Goal: Task Accomplishment & Management: Complete application form

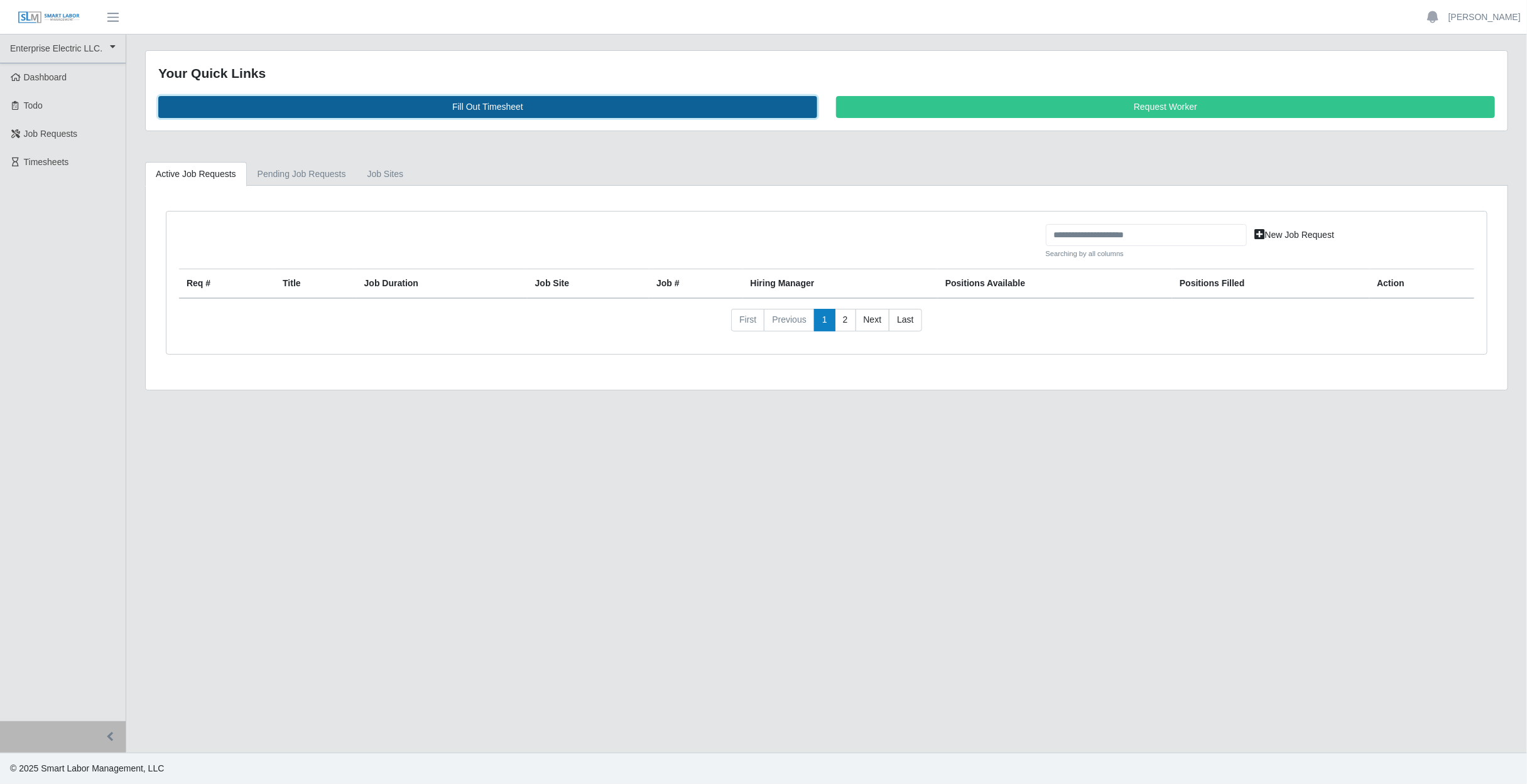
click at [412, 100] on link "Fill Out Timesheet" at bounding box center [488, 106] width 659 height 22
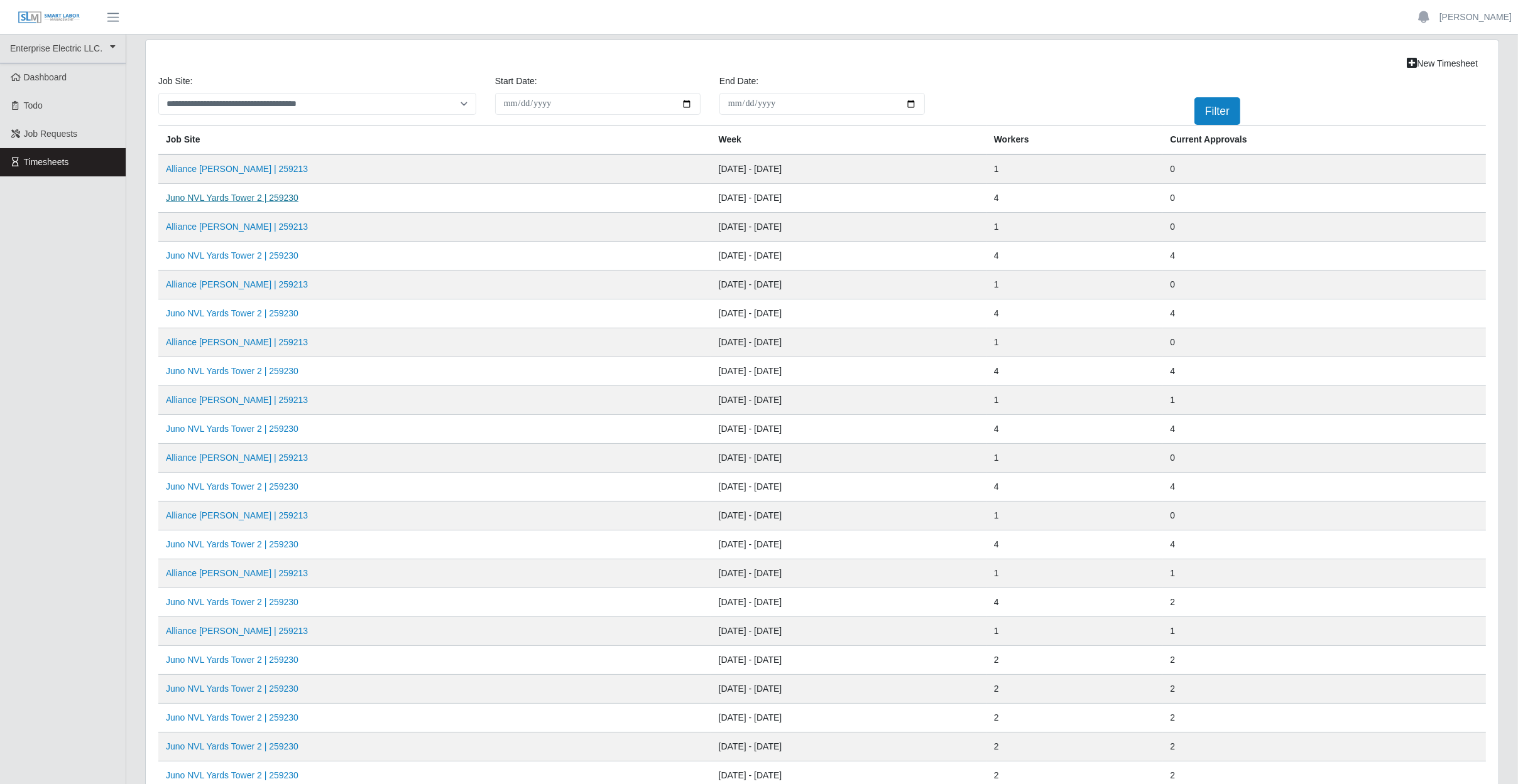
click at [203, 198] on link "Juno NVL Yards Tower 2 | 259230" at bounding box center [232, 197] width 132 height 10
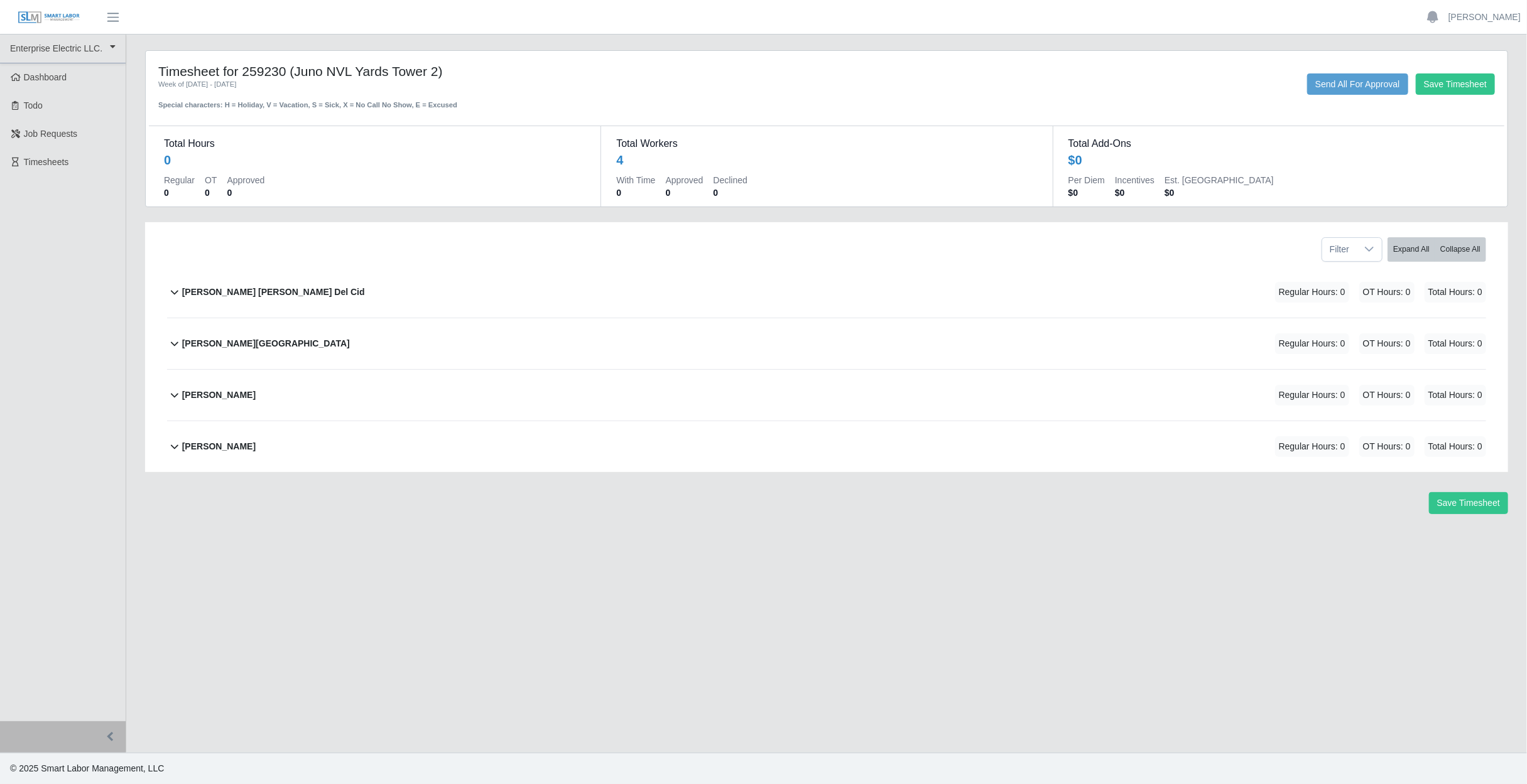
click at [337, 293] on div "[PERSON_NAME] [PERSON_NAME] Del Cid Regular Hours: 0 OT Hours: 0 Total Hours: 0" at bounding box center [834, 292] width 1304 height 51
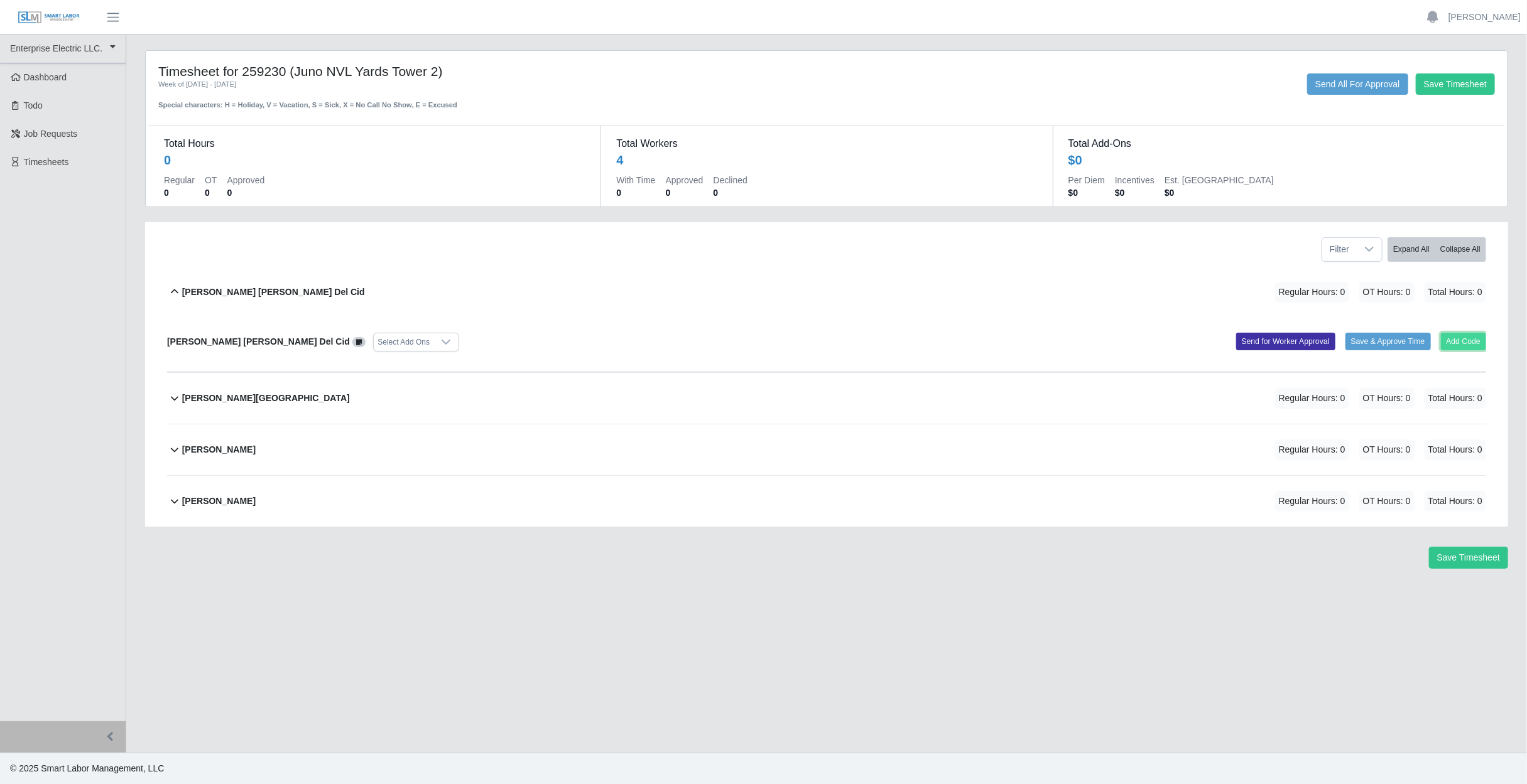
click at [1468, 340] on button "Add Code" at bounding box center [1464, 341] width 46 height 17
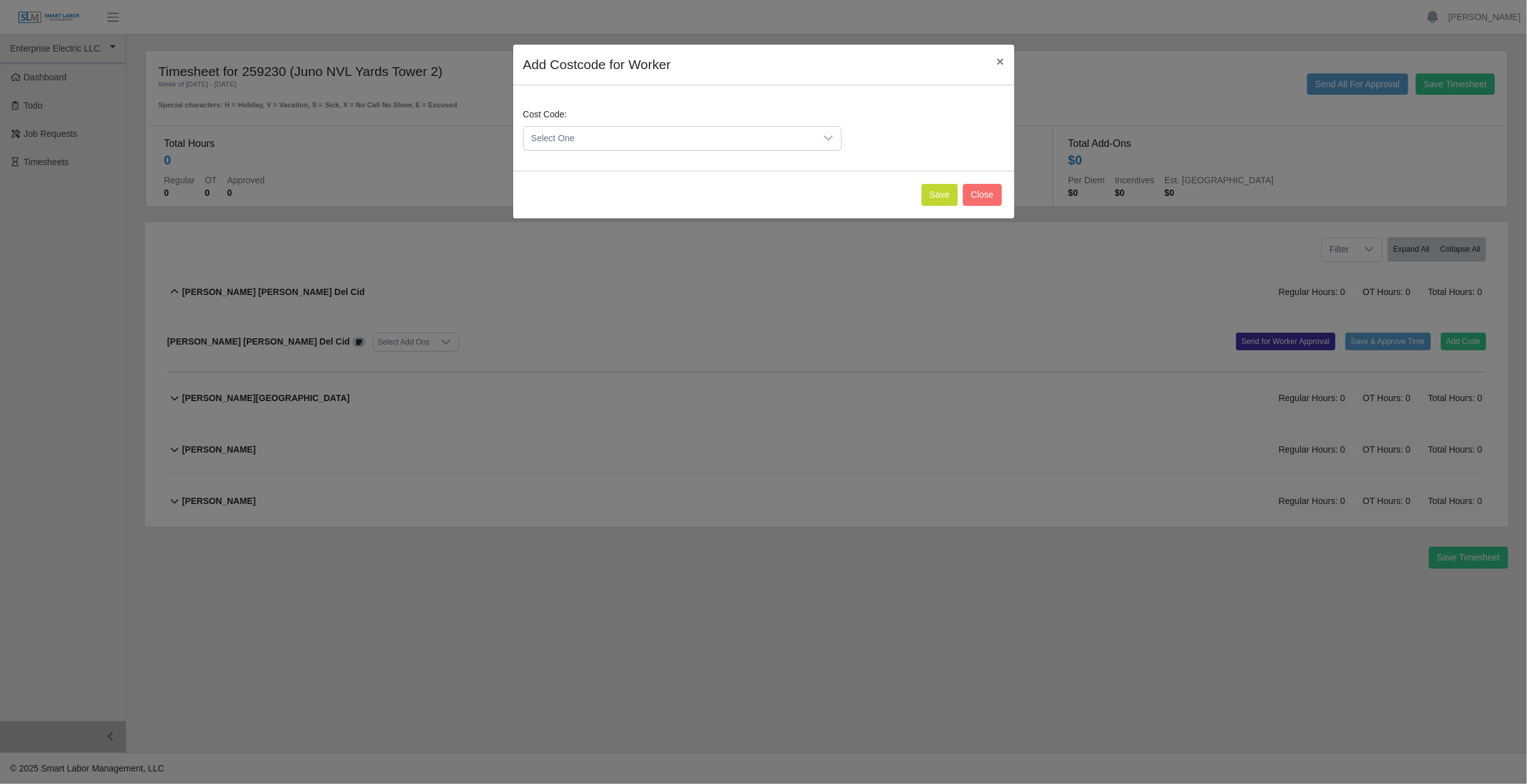
click at [582, 135] on span "Select One" at bounding box center [670, 138] width 292 height 24
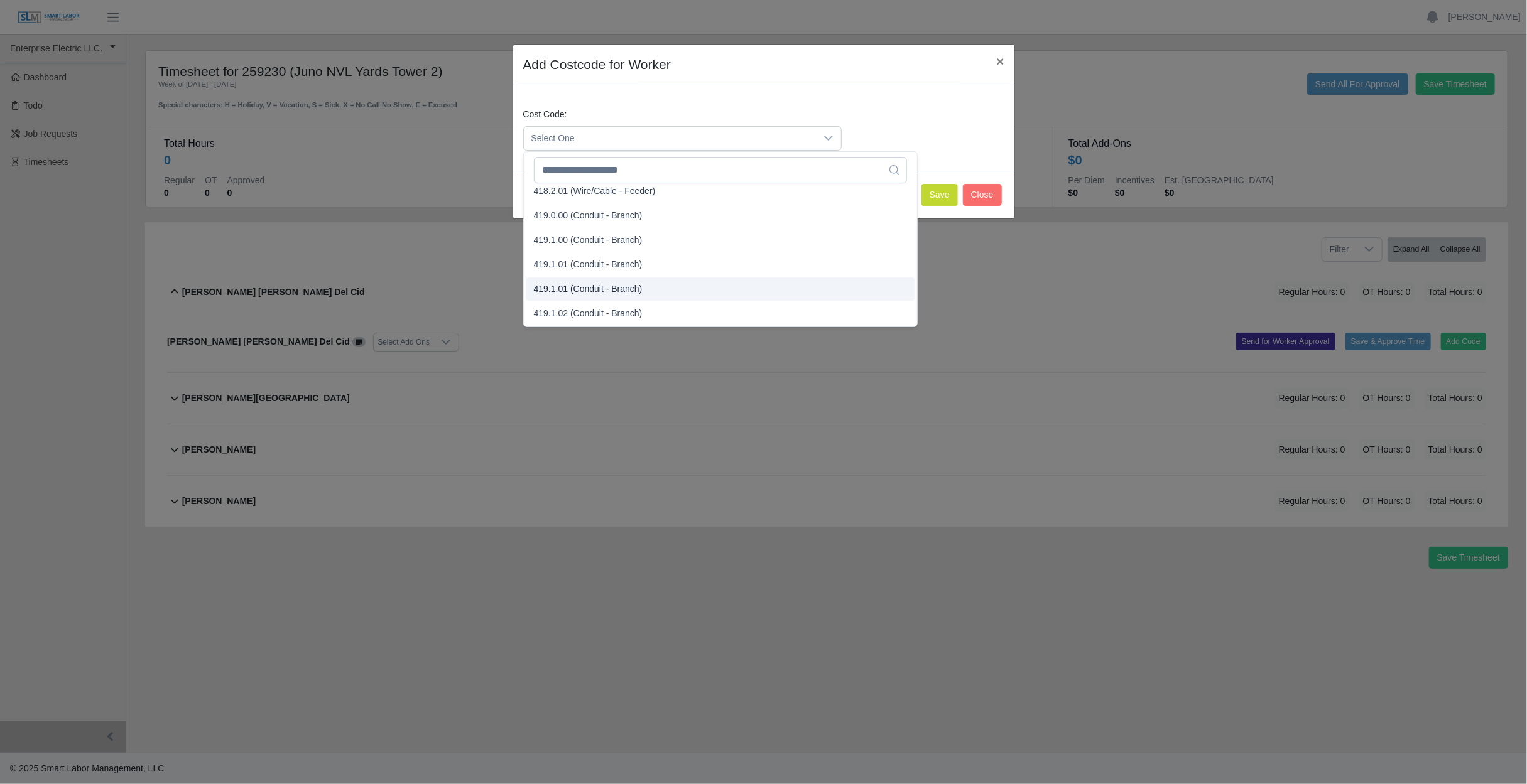
scroll to position [690, 0]
click at [600, 240] on span "419.1.00 (Conduit - Branch)" at bounding box center [588, 243] width 109 height 13
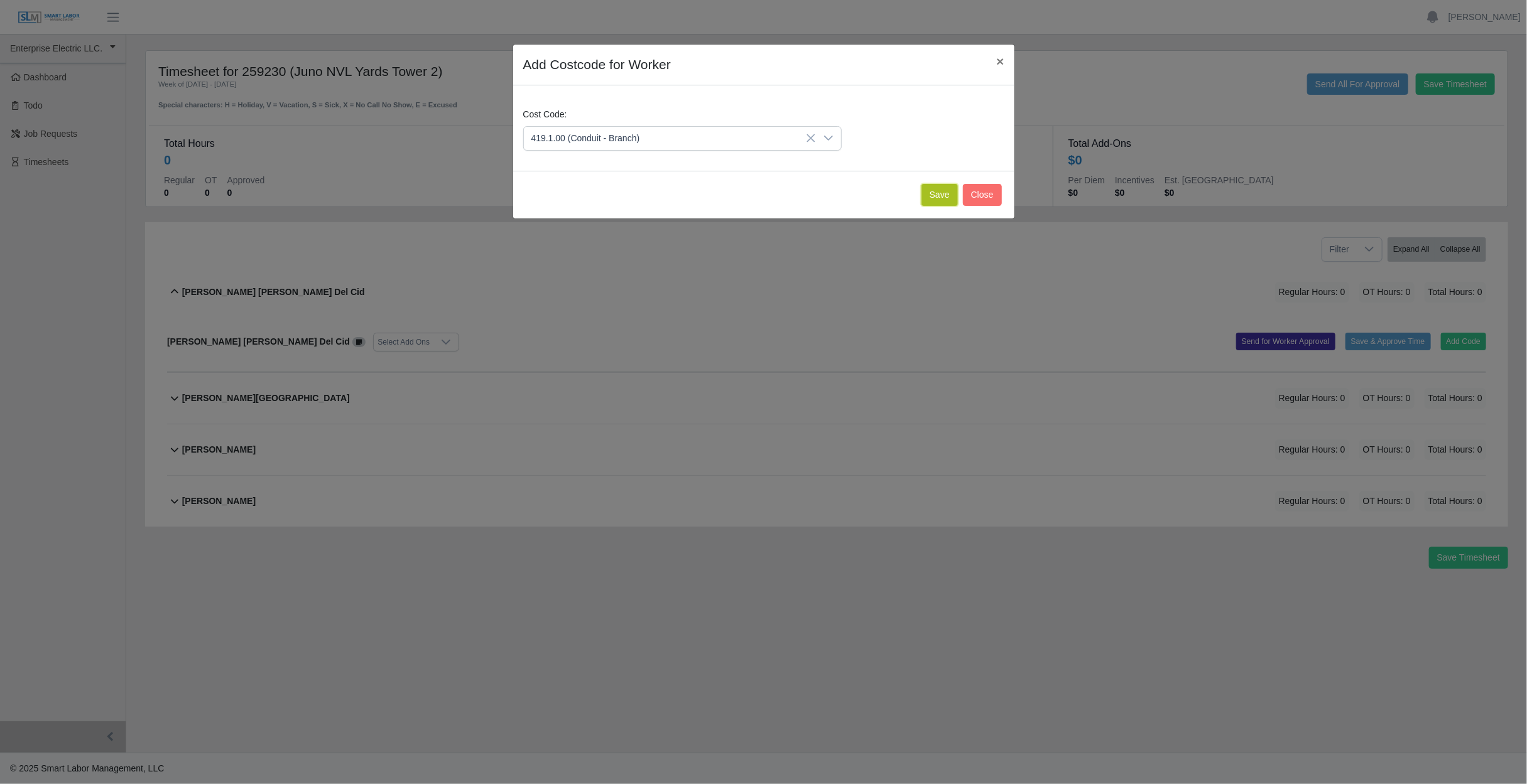
click at [937, 192] on button "Save" at bounding box center [940, 195] width 37 height 22
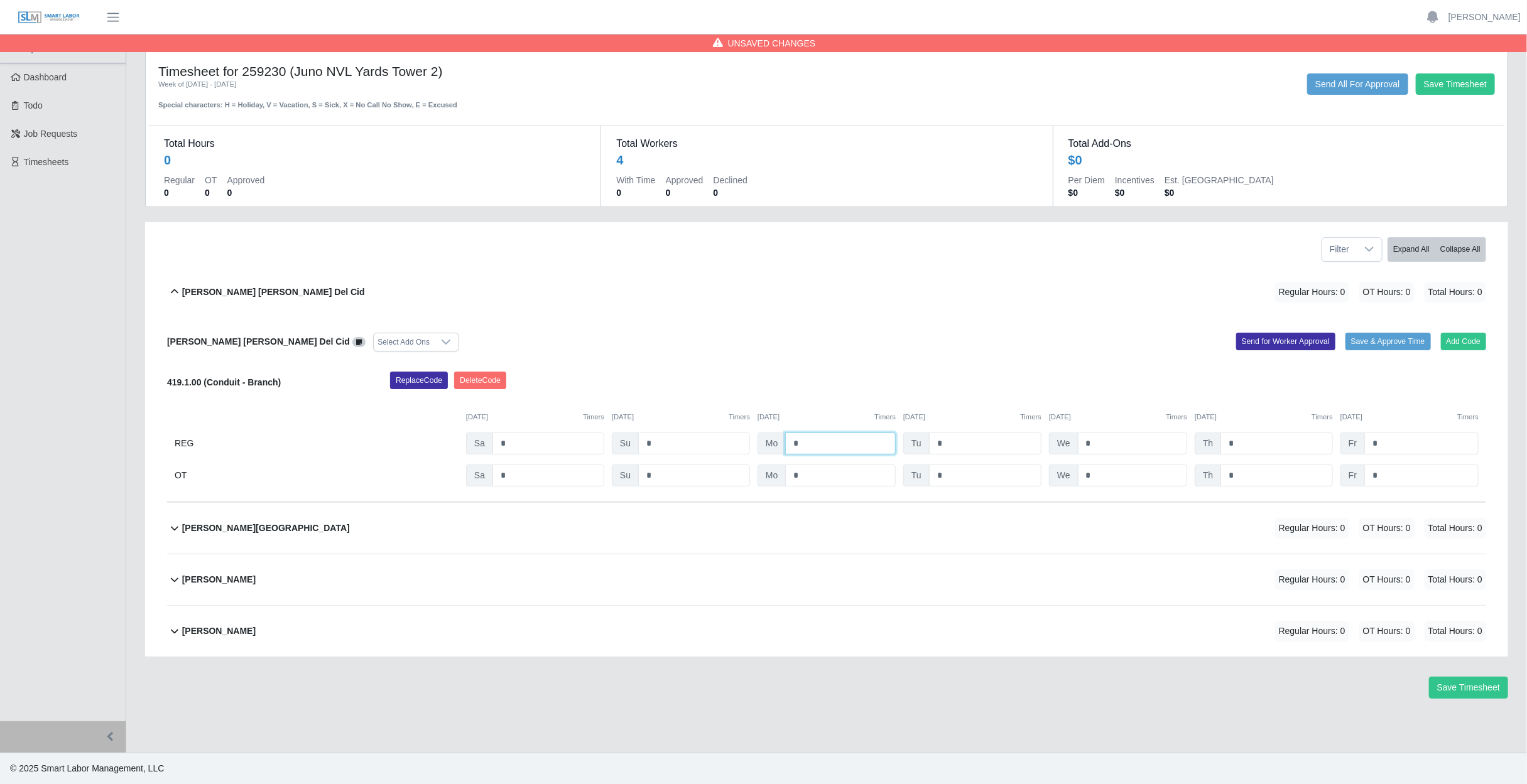
click at [816, 446] on input "*" at bounding box center [840, 443] width 110 height 22
type input "*"
click at [955, 442] on input "*" at bounding box center [985, 443] width 113 height 22
type input "*"
click at [1110, 445] on input "*" at bounding box center [1133, 443] width 110 height 22
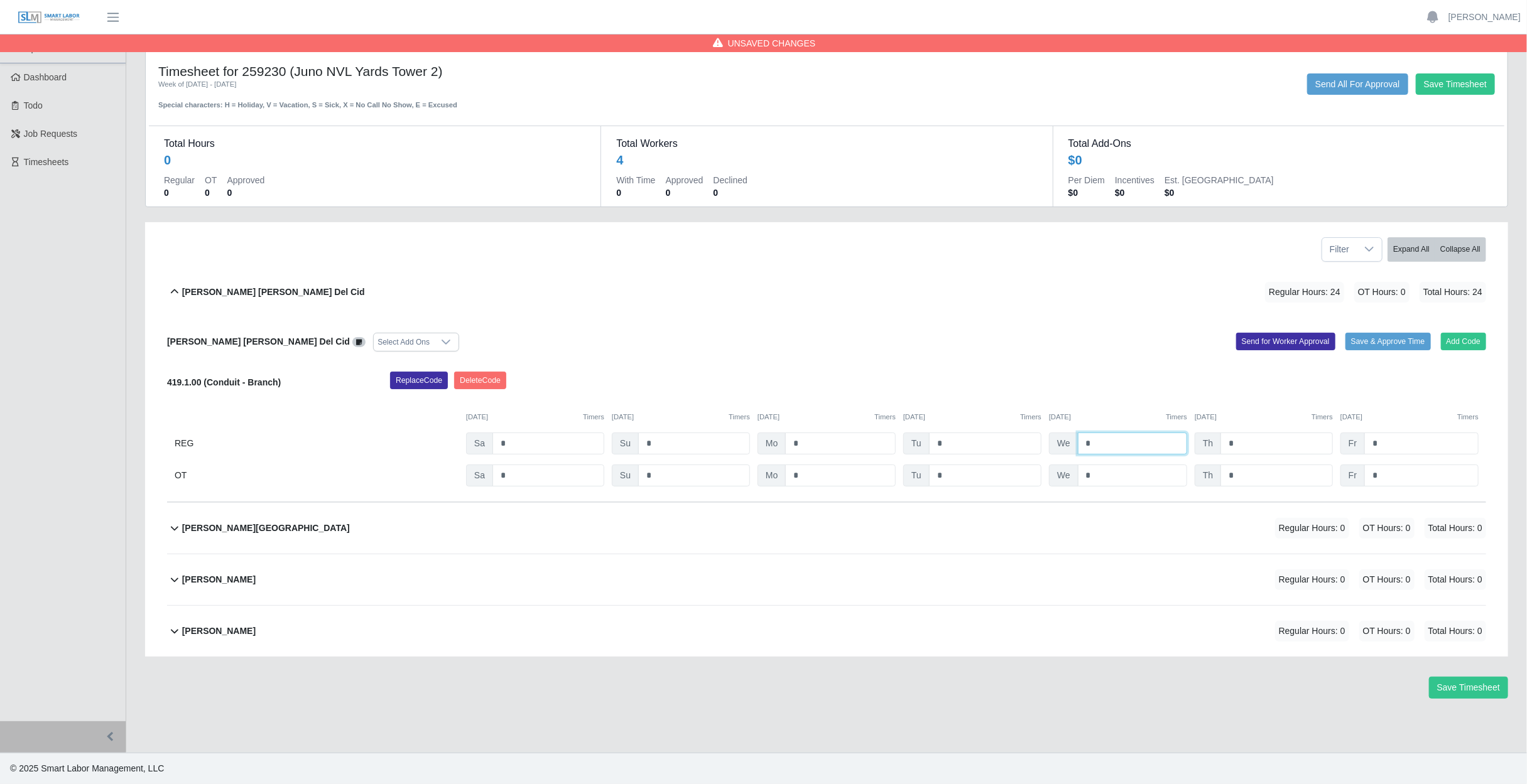
type input "*"
click at [1257, 441] on input "*" at bounding box center [1277, 443] width 113 height 22
type input "*"
click at [1394, 443] on input "*" at bounding box center [1421, 443] width 114 height 22
type input "*"
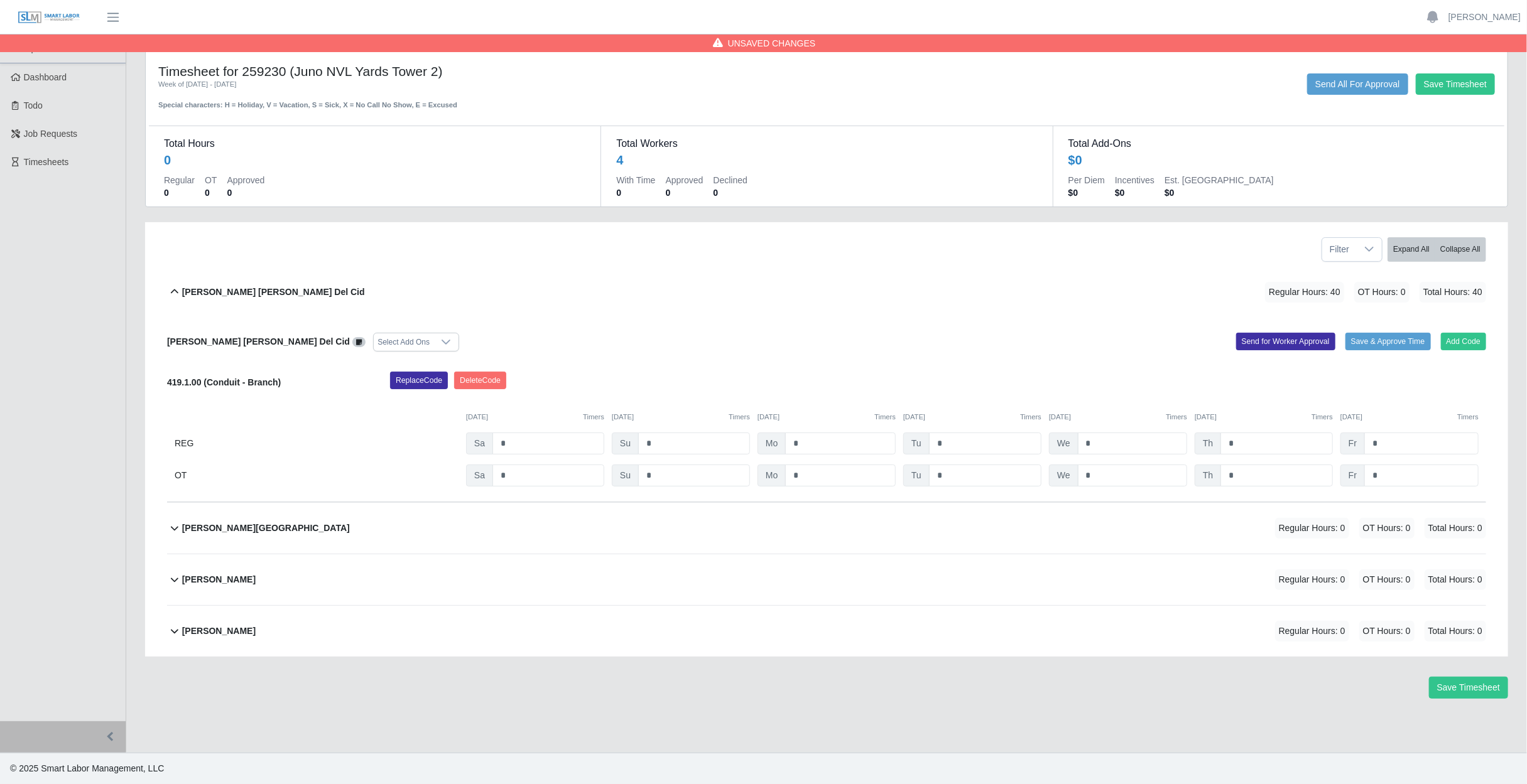
click at [1430, 383] on div "Replace Code Delete Code" at bounding box center [937, 384] width 1115 height 25
click at [1395, 341] on button "Save & Approve Time" at bounding box center [1388, 341] width 85 height 17
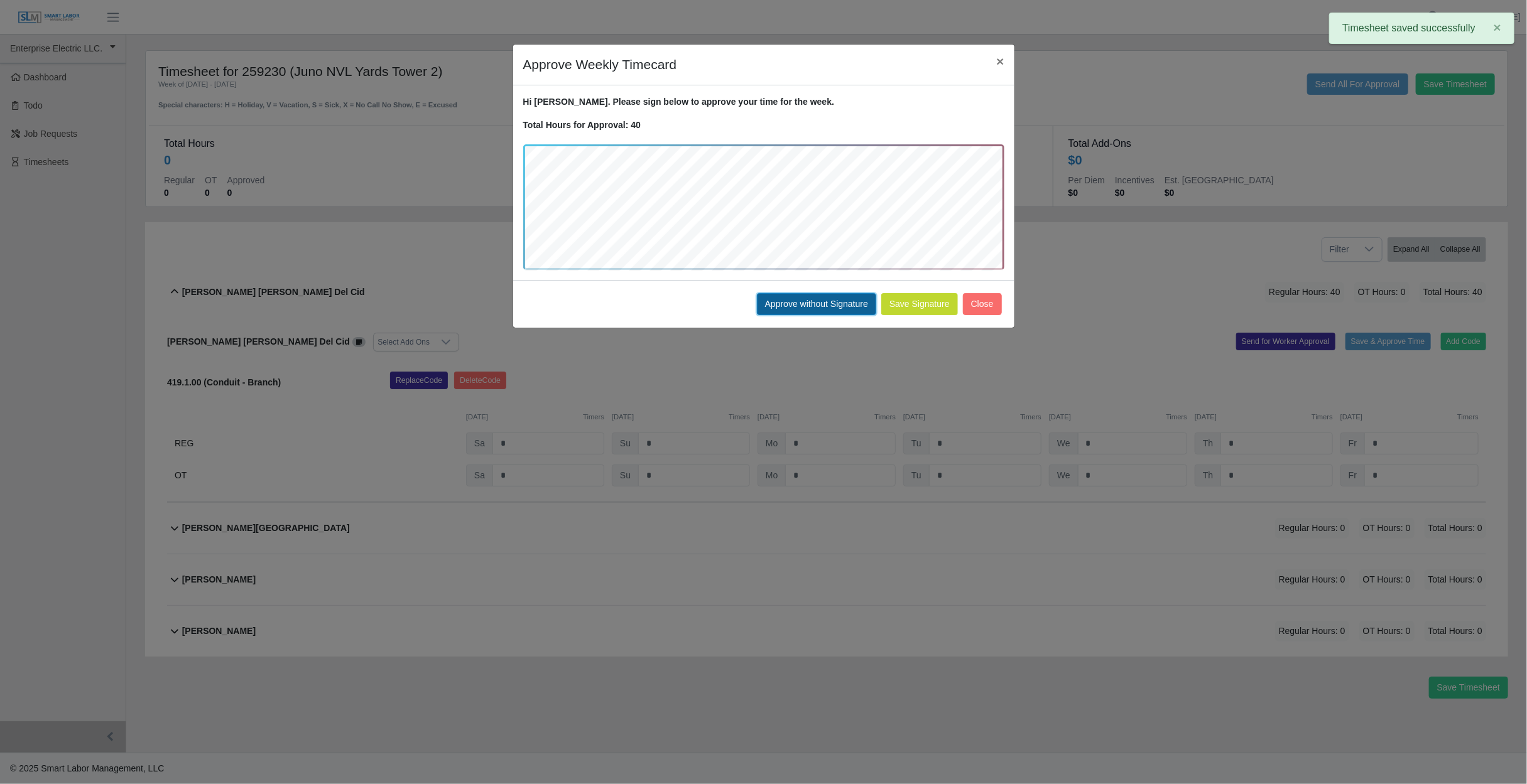
click at [812, 301] on button "Approve without Signature" at bounding box center [816, 304] width 119 height 22
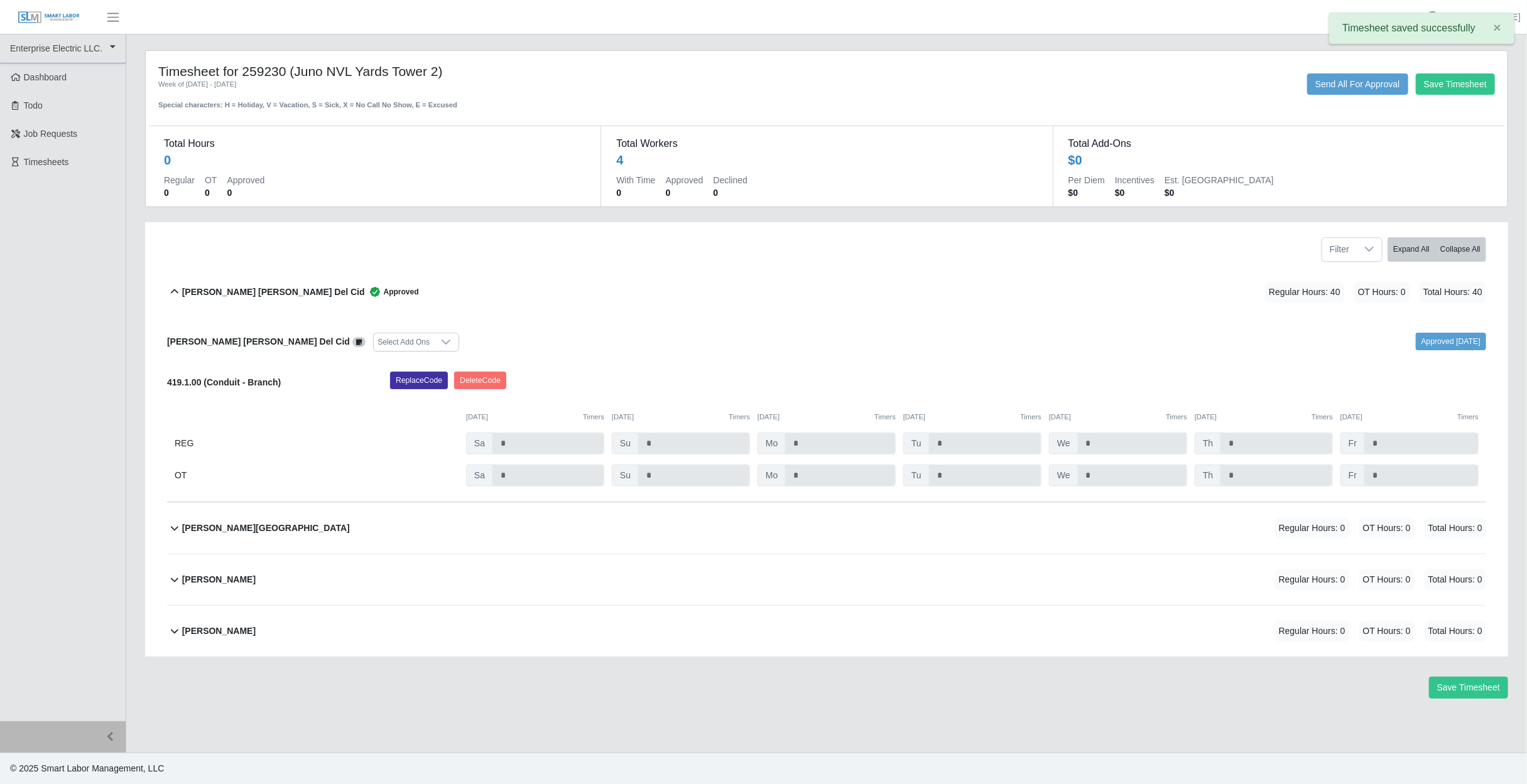
click at [545, 522] on div "Edvin U Quevedo Regular Hours: 0 OT Hours: 0 Total Hours: 0" at bounding box center [834, 528] width 1304 height 51
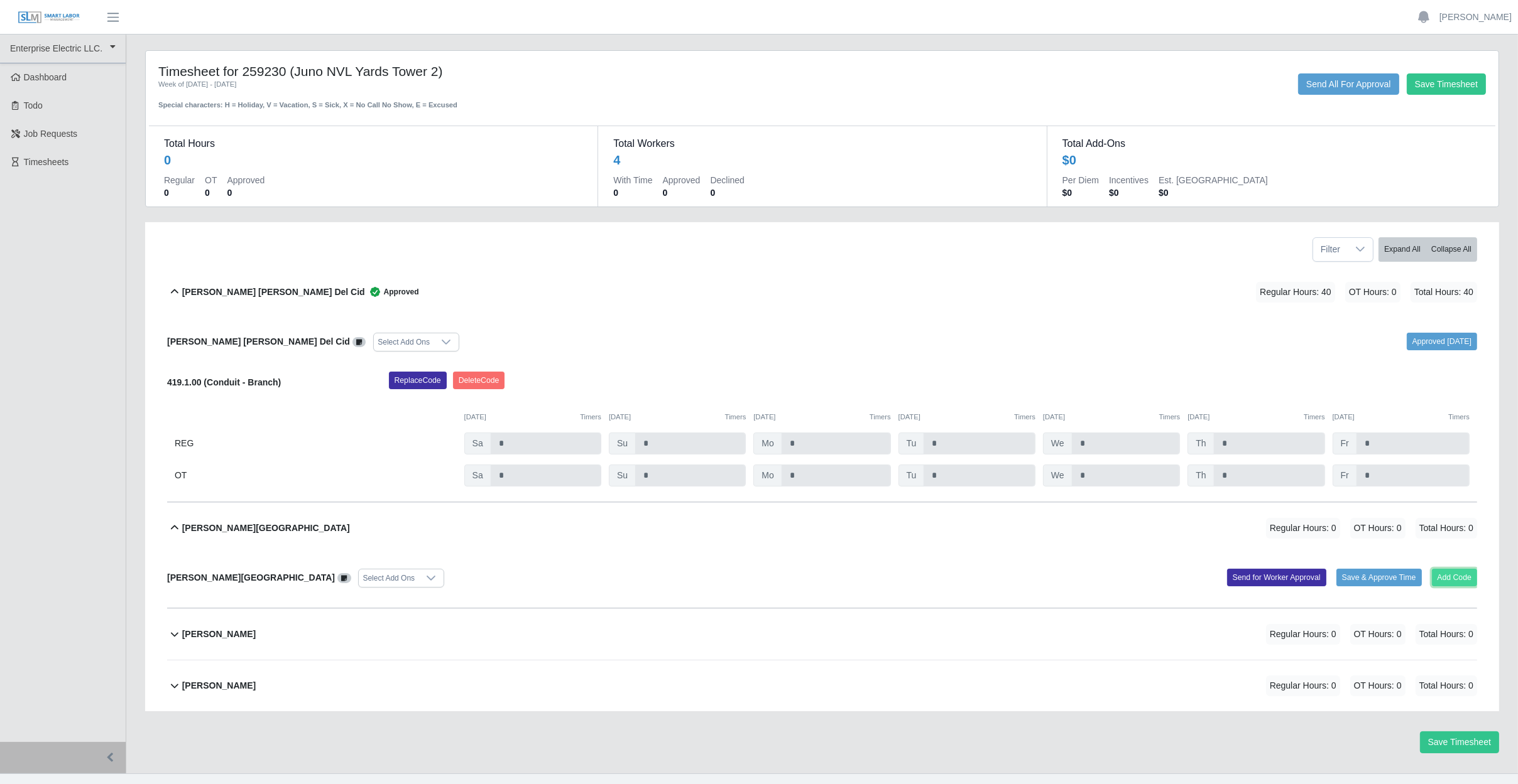
click at [1445, 576] on button "Add Code" at bounding box center [1454, 577] width 46 height 17
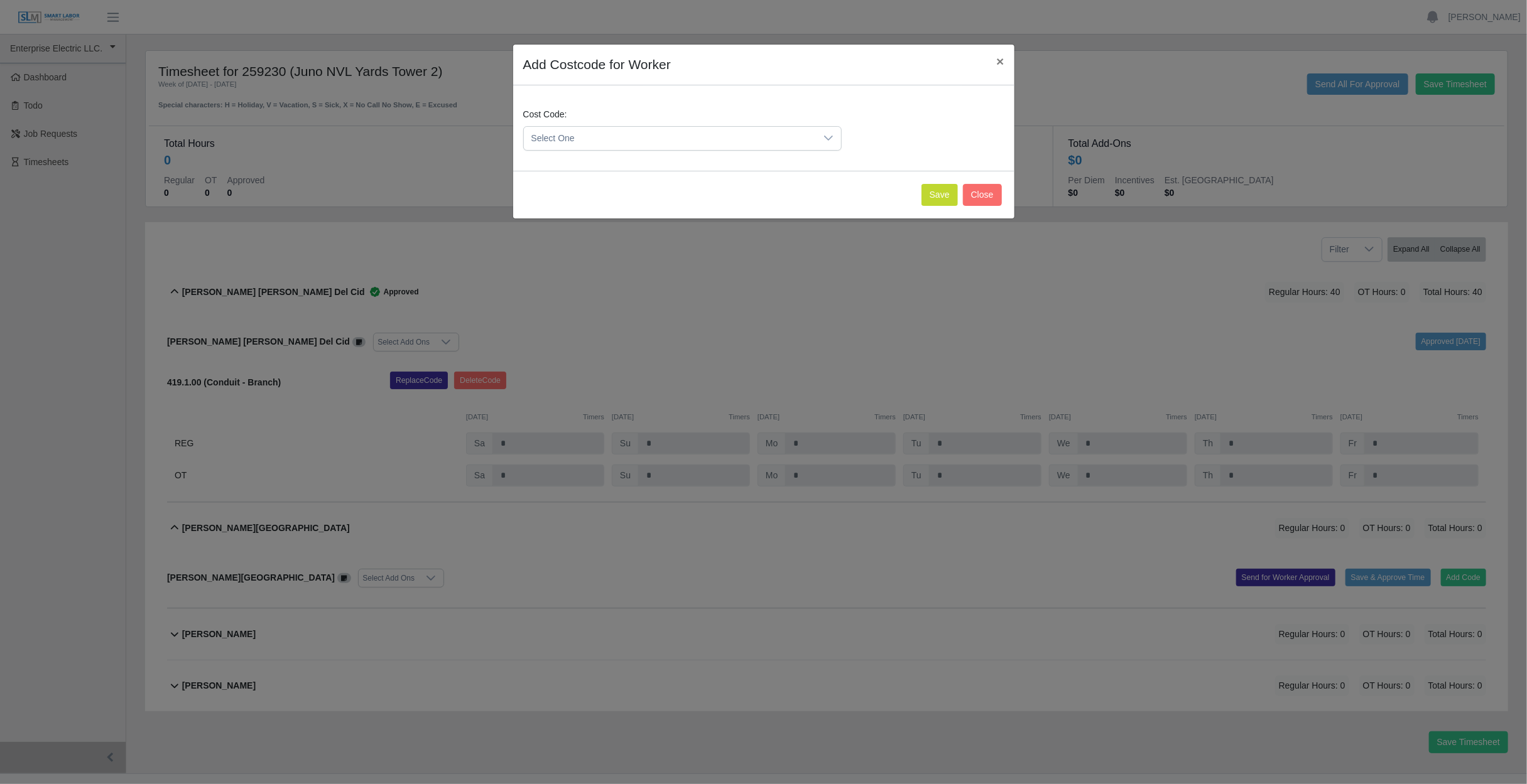
click at [681, 132] on span "Select One" at bounding box center [670, 138] width 292 height 24
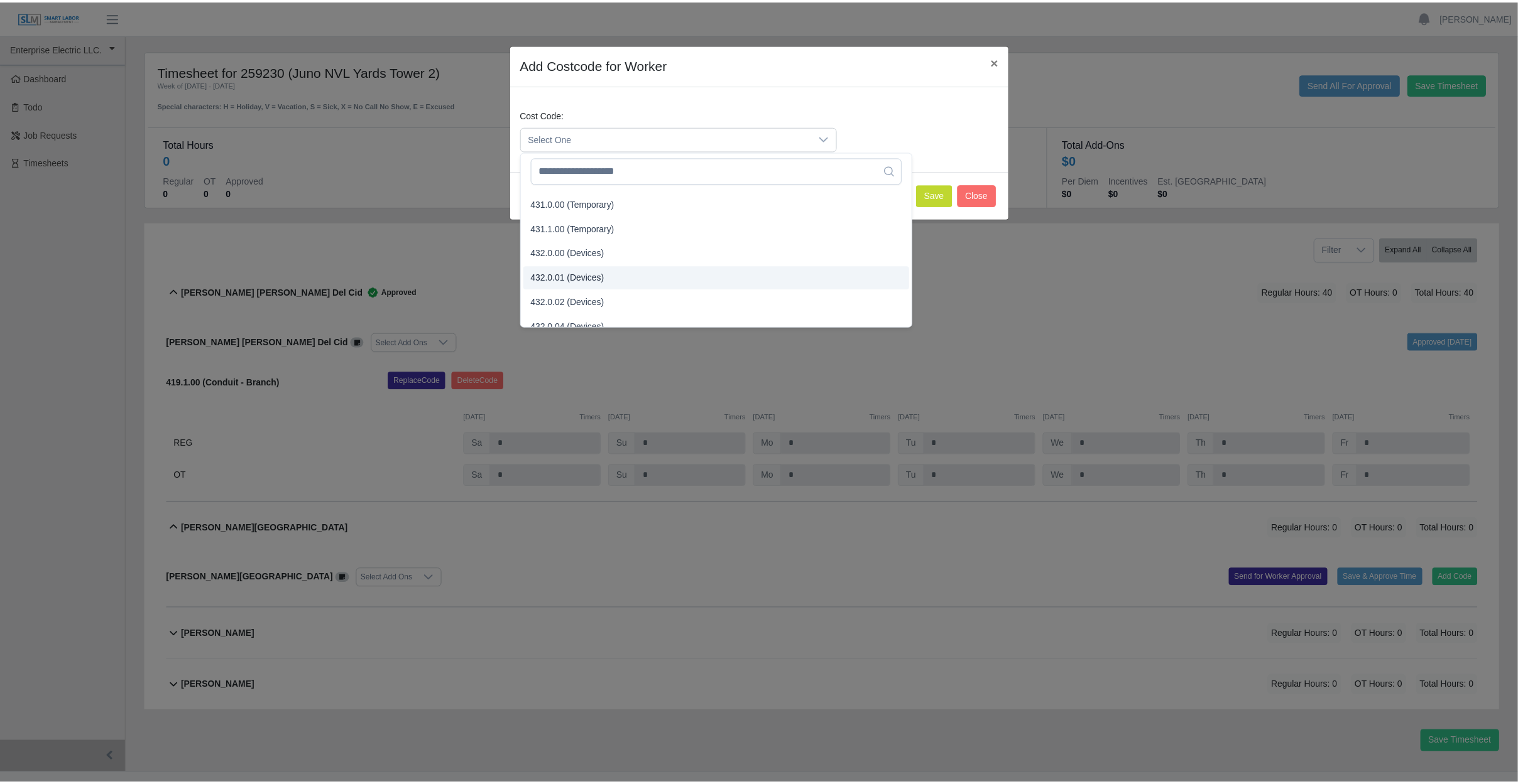
scroll to position [1130, 0]
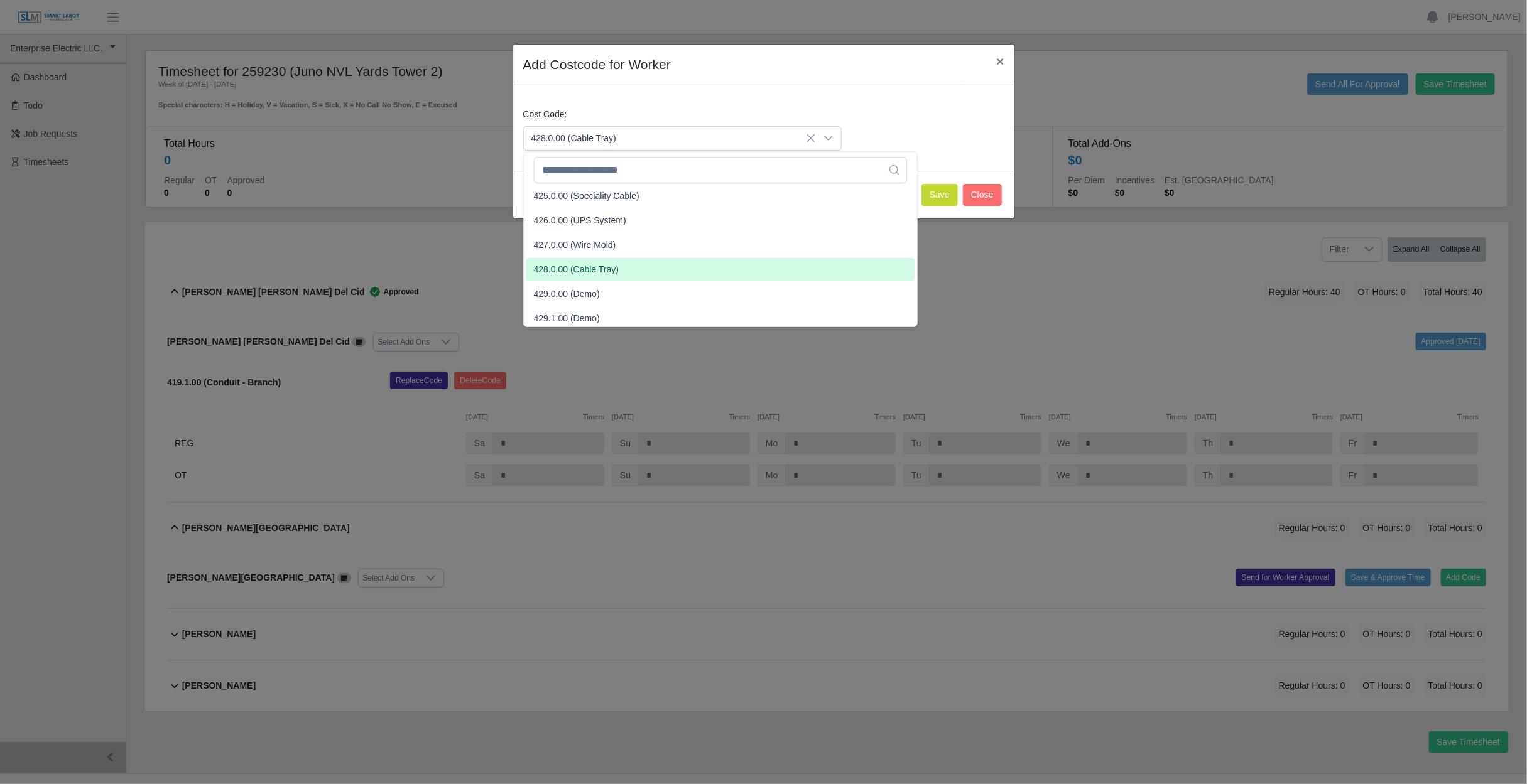
click at [628, 268] on li "428.0.00 (Cable Tray)" at bounding box center [721, 269] width 388 height 24
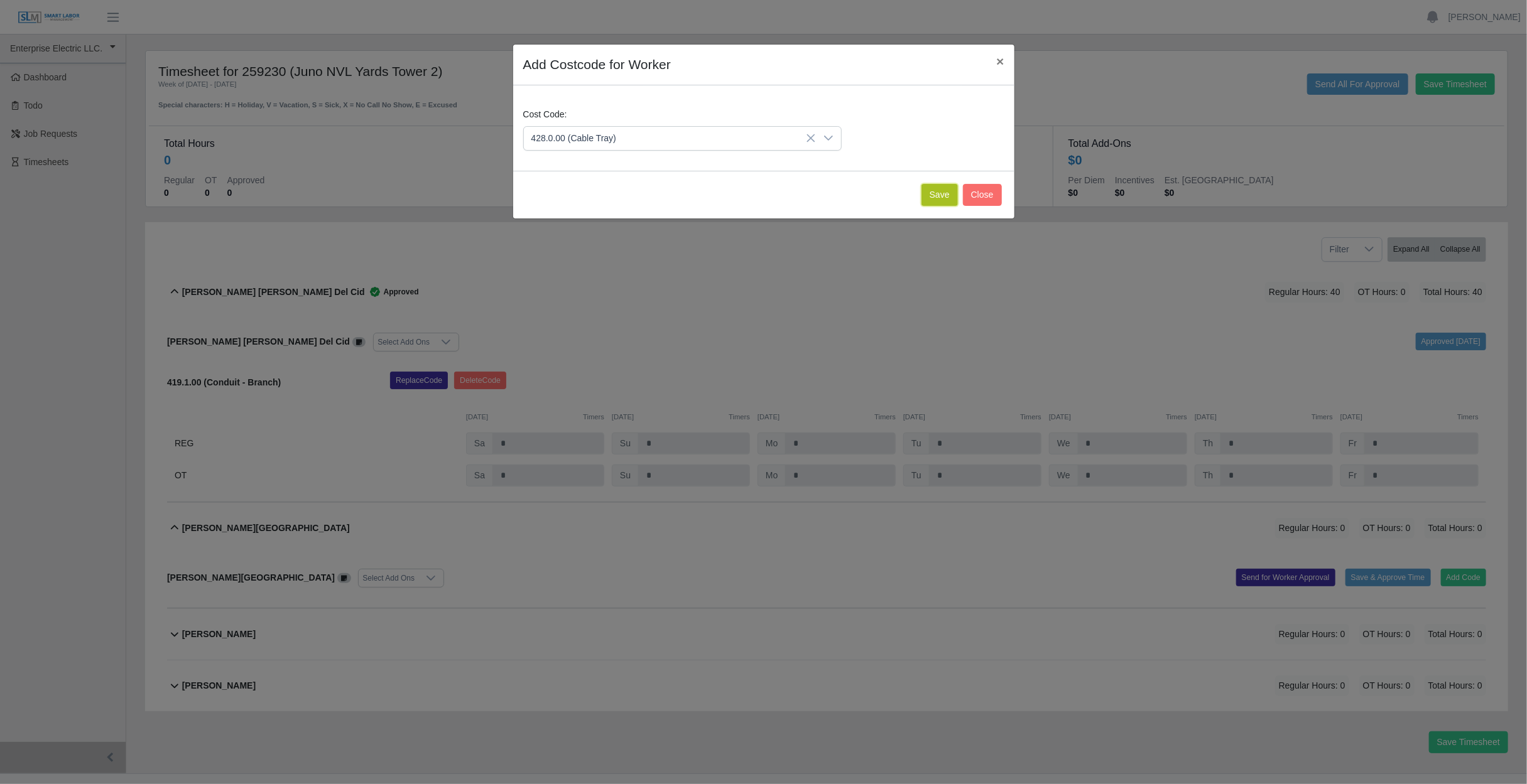
click at [931, 189] on button "Save" at bounding box center [940, 195] width 37 height 22
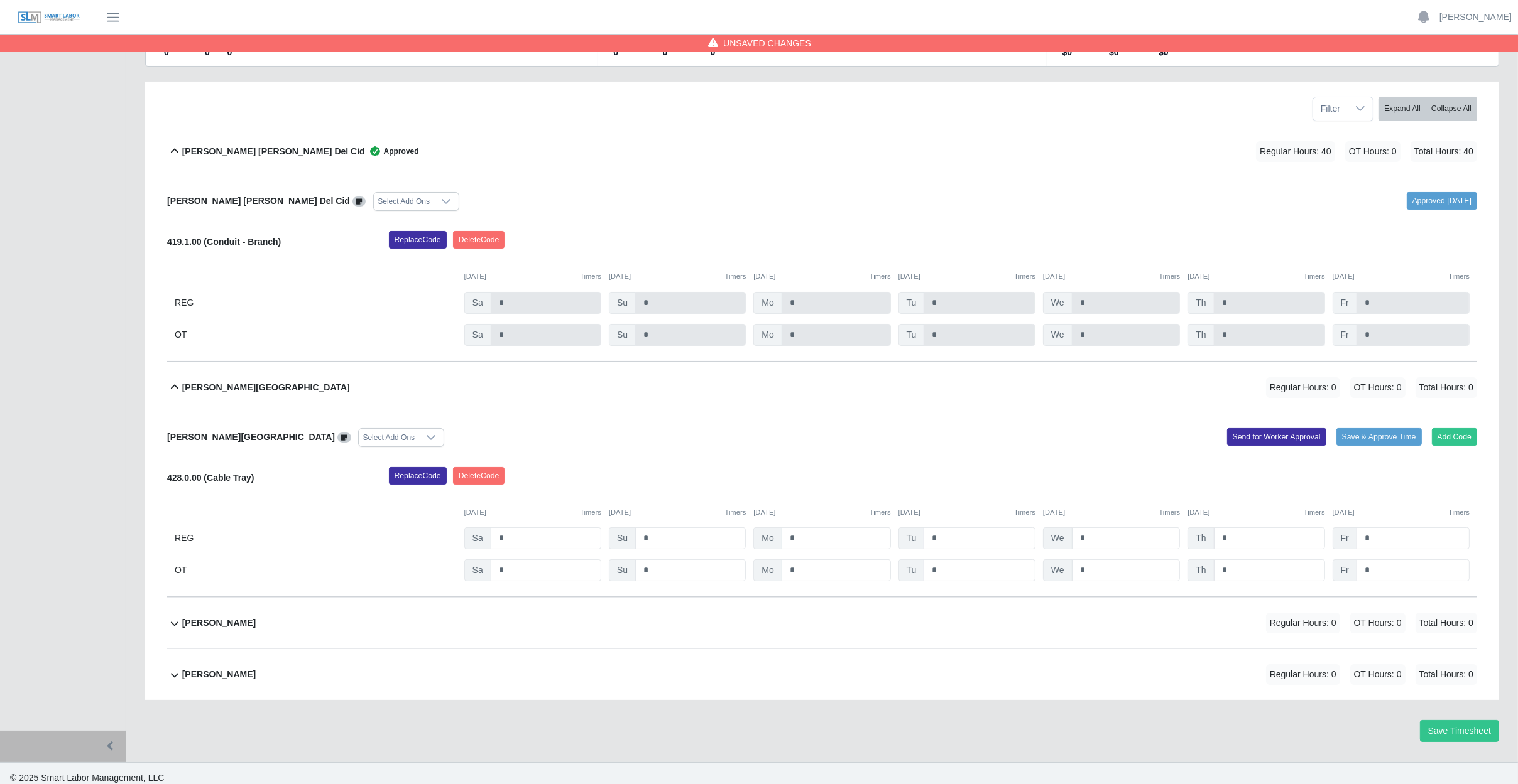
scroll to position [149, 0]
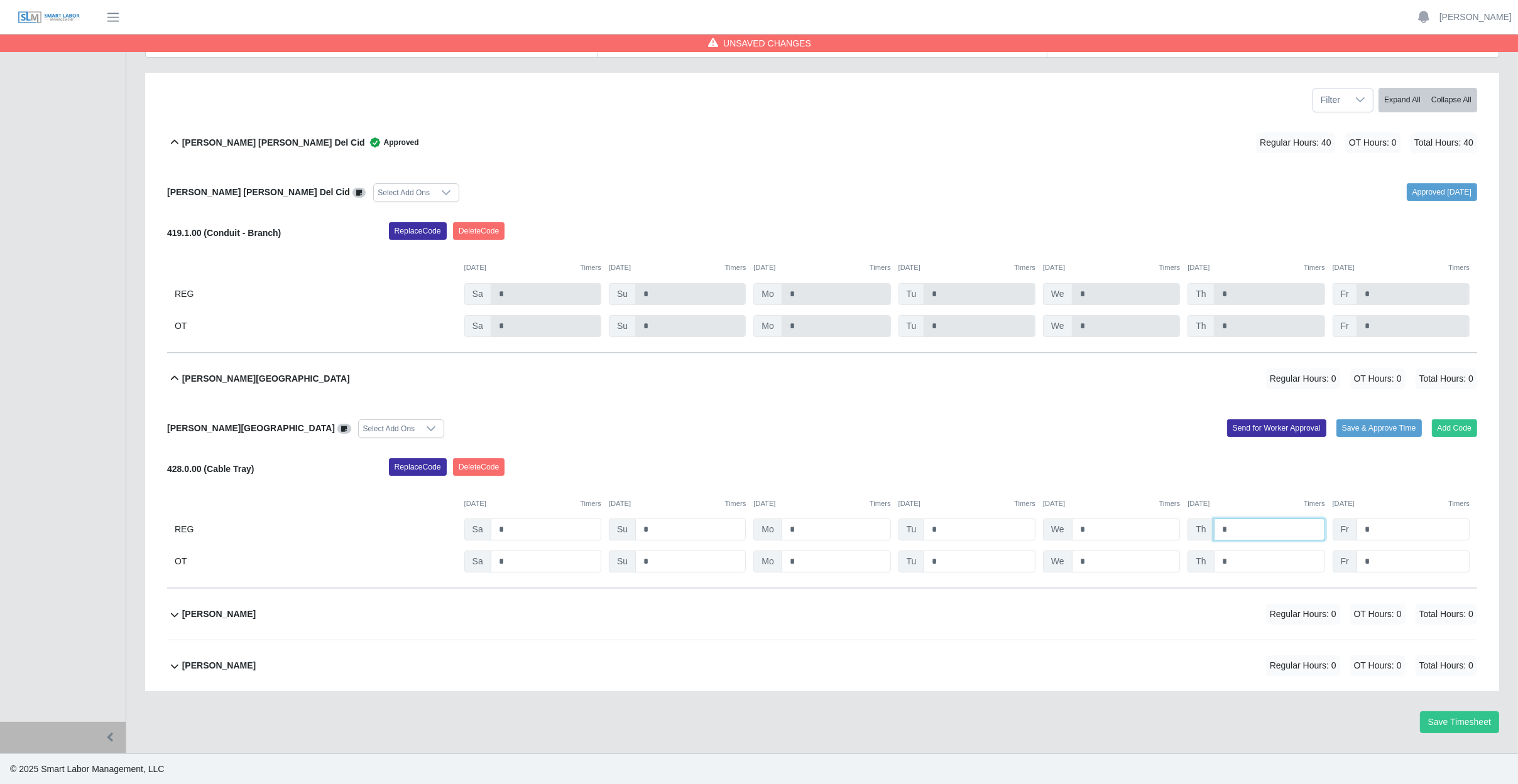
click at [1243, 531] on input "*" at bounding box center [1269, 529] width 111 height 22
type input "*"
click at [1388, 534] on input "*" at bounding box center [1412, 529] width 113 height 22
type input "*"
click at [1426, 581] on div "Edvin U Quevedo Select Add Ons Add Code Save & Approve Time Send for Worker App…" at bounding box center [822, 497] width 1310 height 185
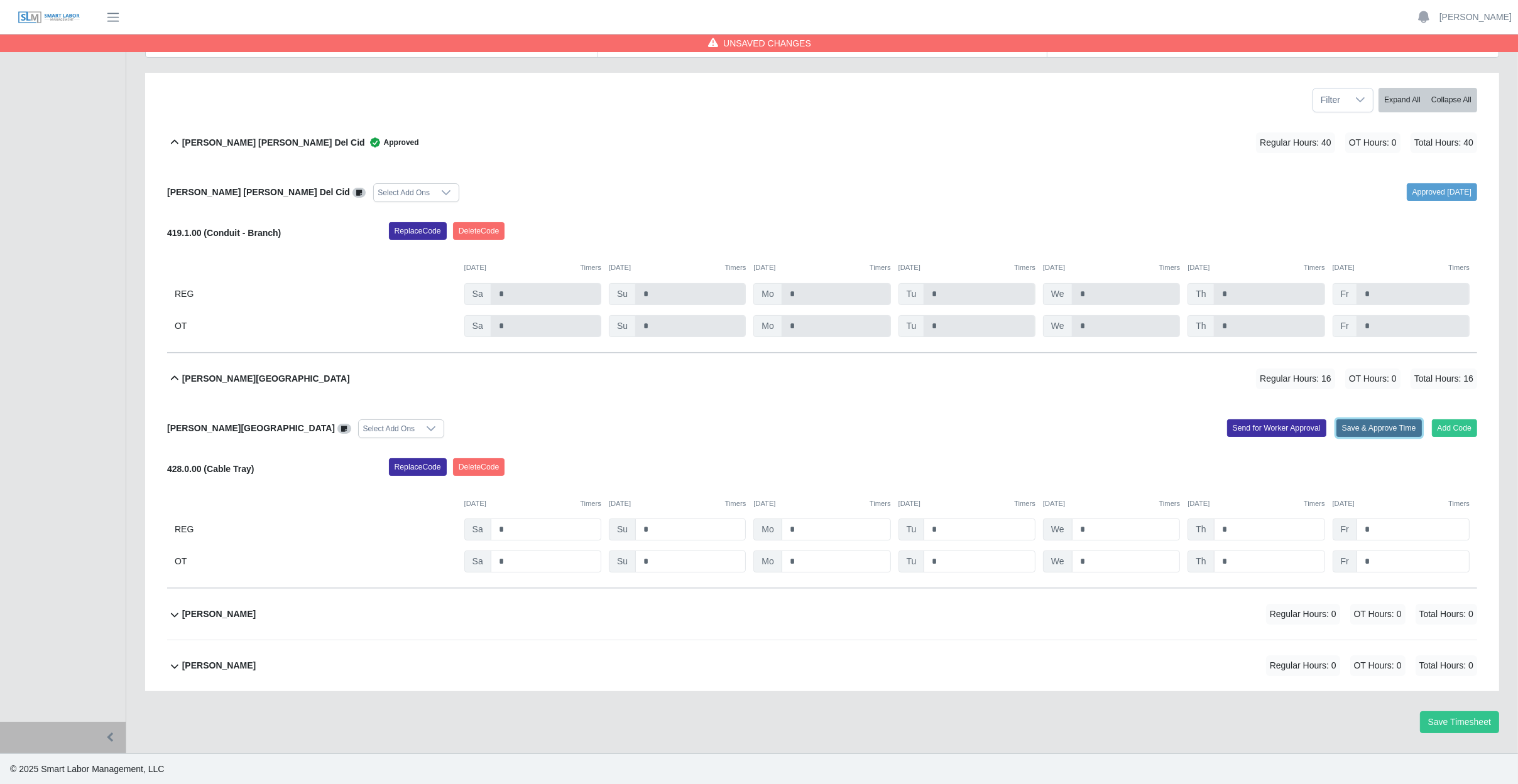
click at [1394, 430] on button "Save & Approve Time" at bounding box center [1379, 427] width 85 height 17
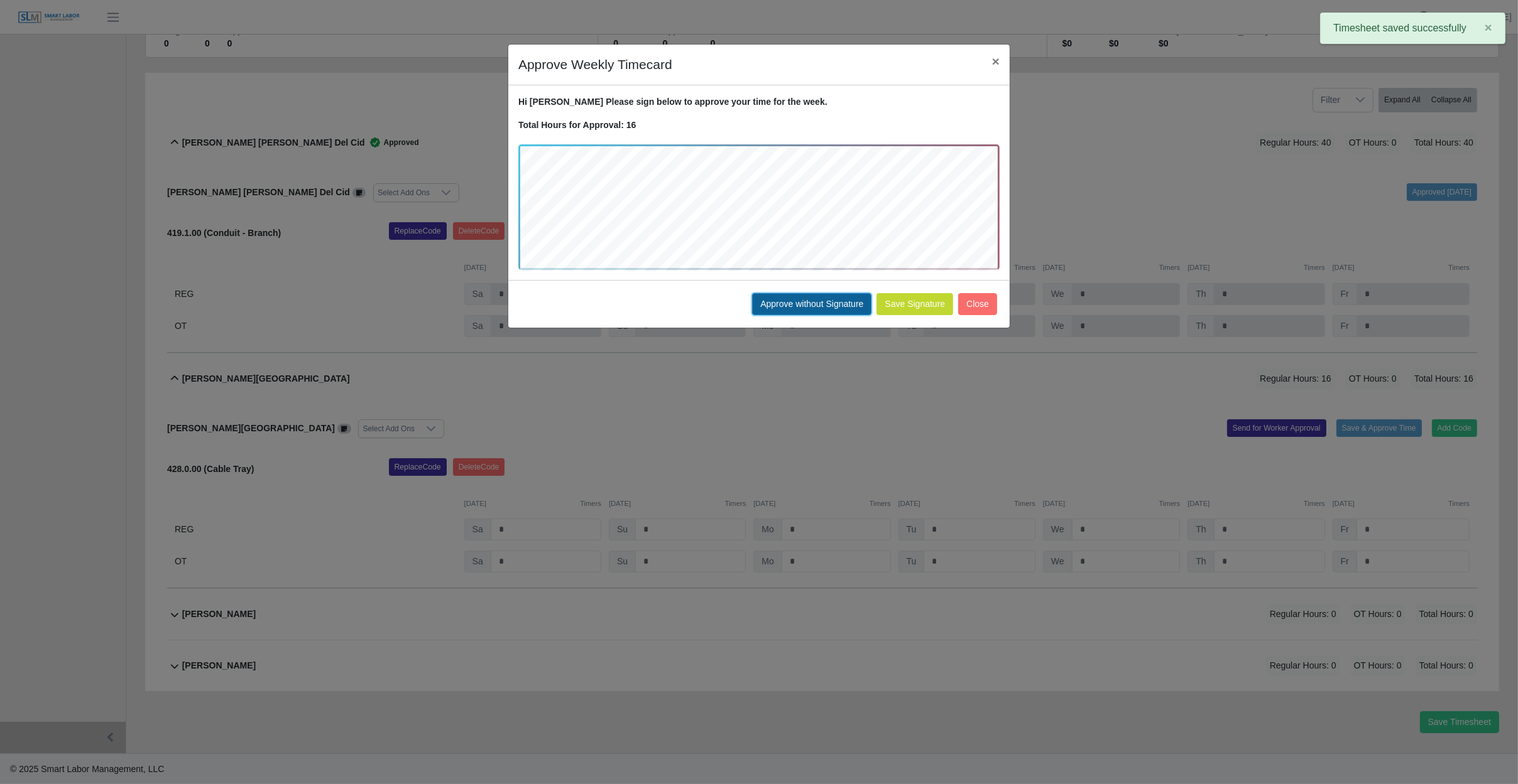
click at [810, 307] on button "Approve without Signature" at bounding box center [811, 304] width 119 height 22
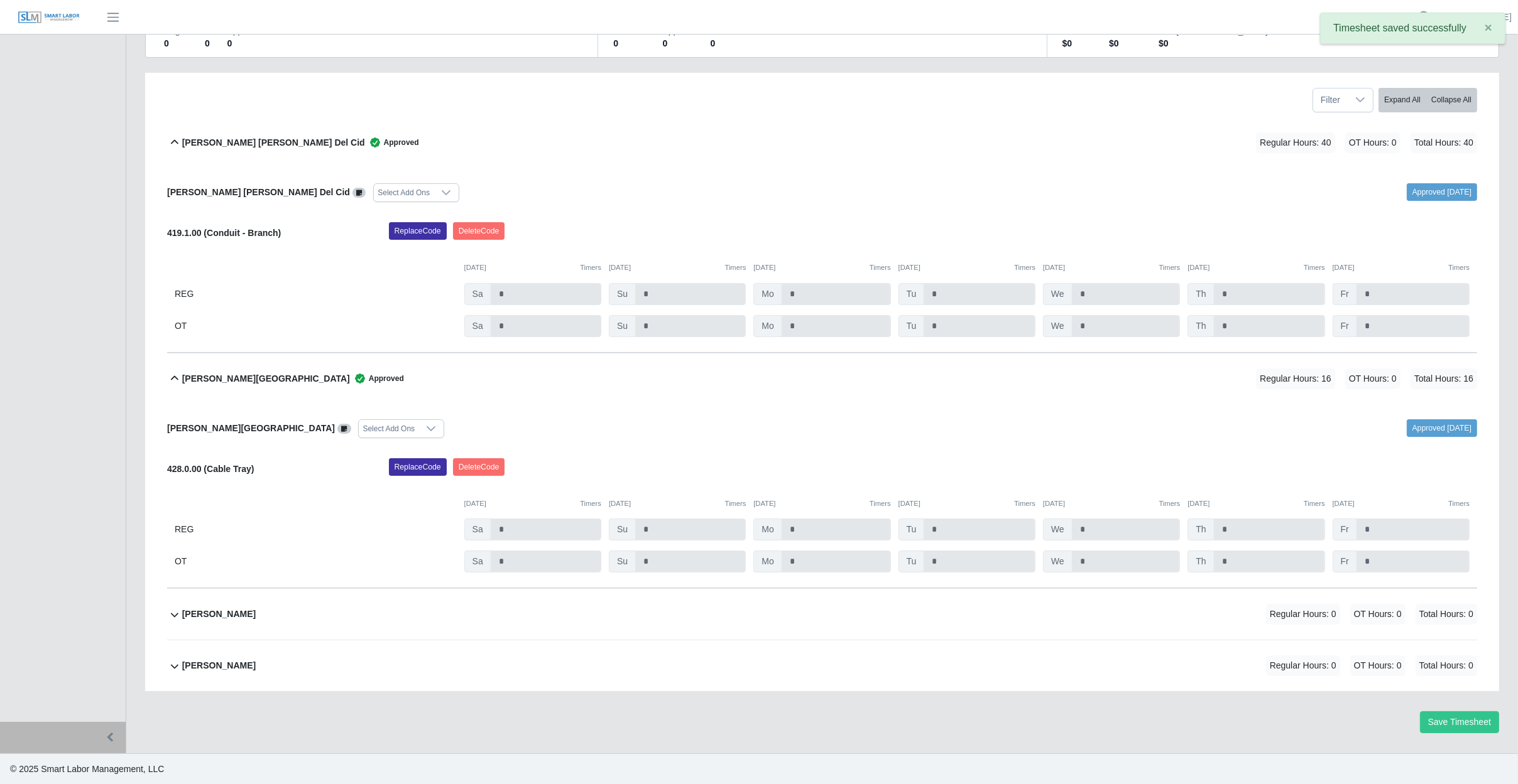
click at [362, 615] on div "Juan Jose Quevedo Regular Hours: 0 OT Hours: 0 Total Hours: 0" at bounding box center [829, 614] width 1294 height 51
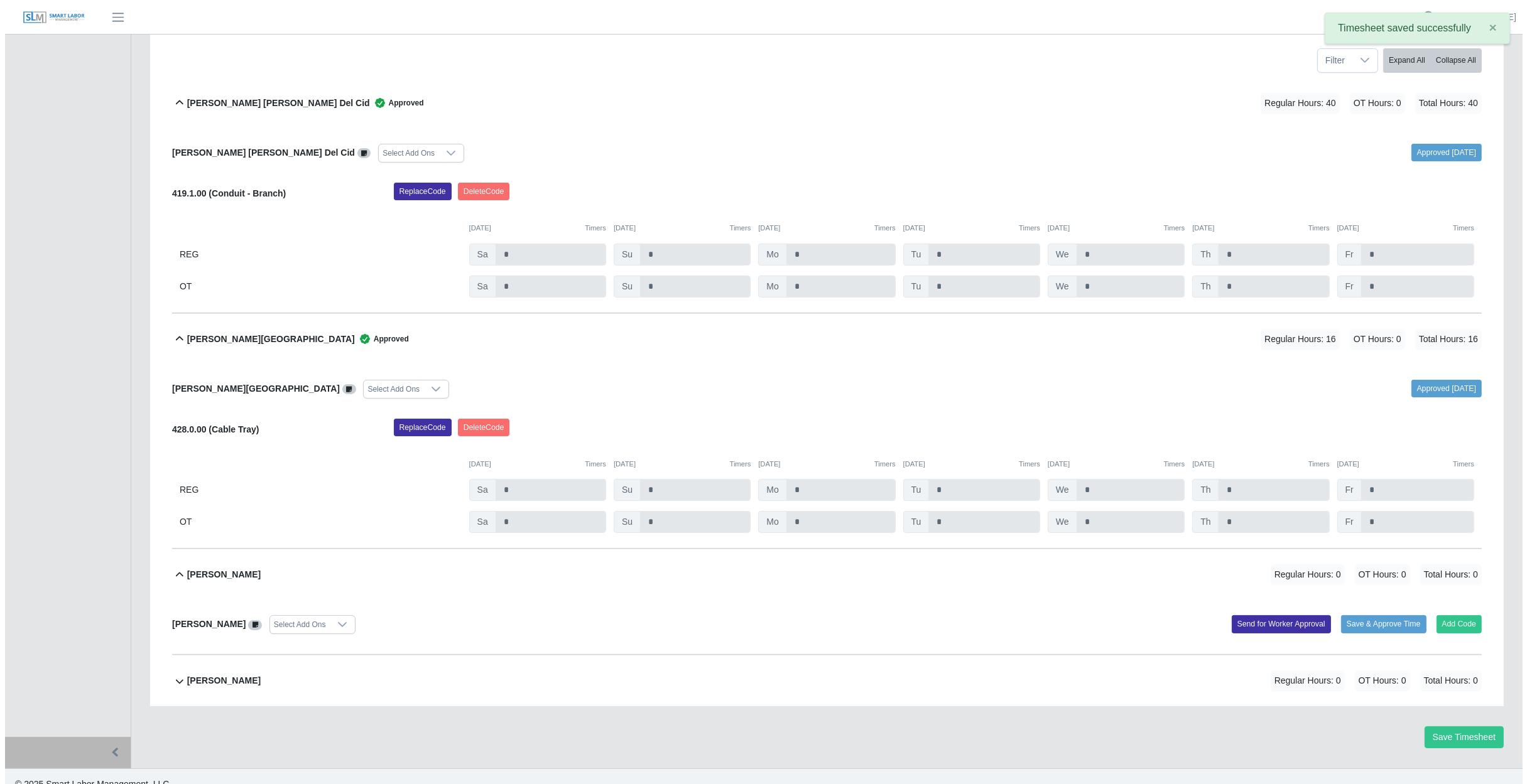
scroll to position [203, 0]
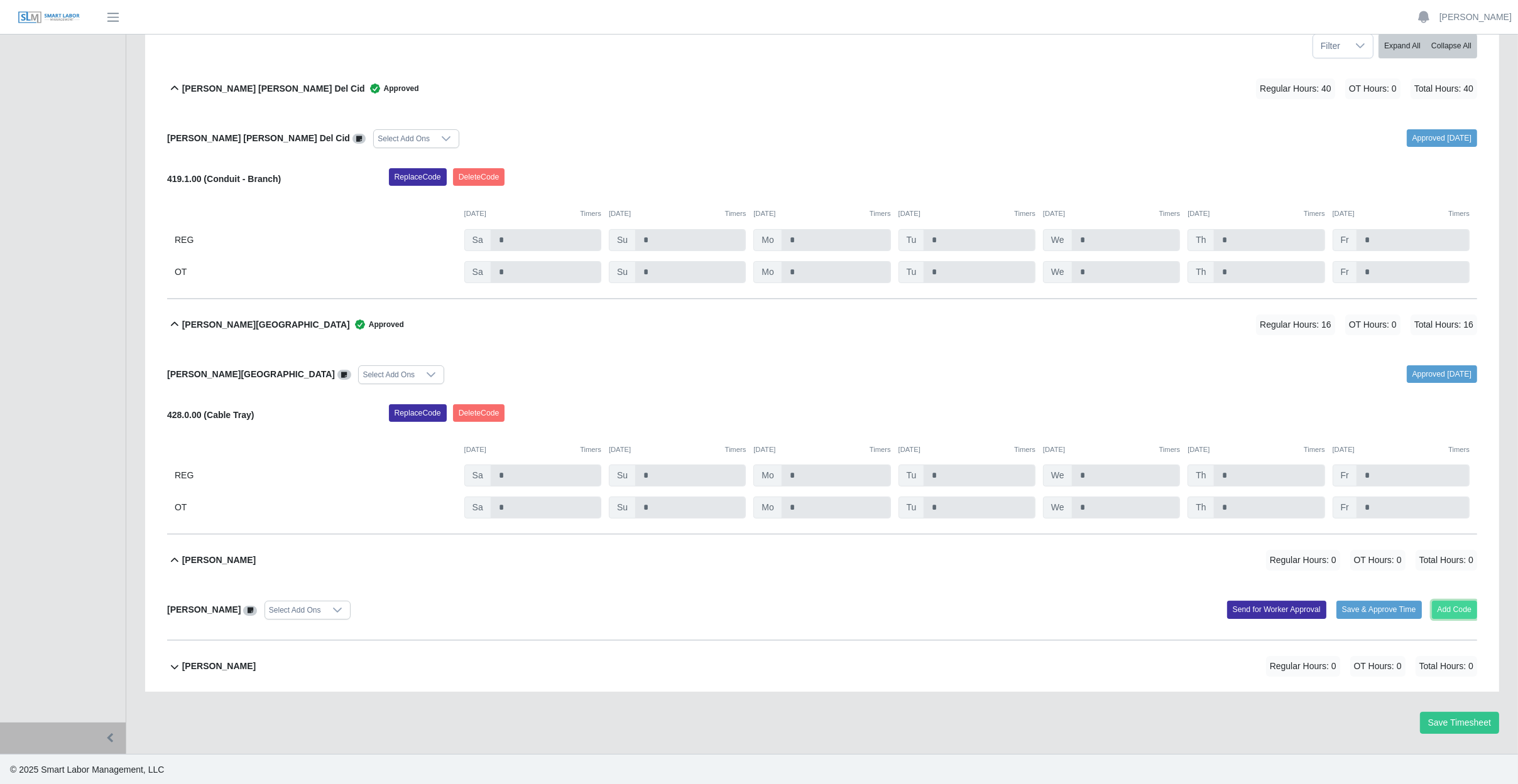
click at [1462, 608] on button "Add Code" at bounding box center [1454, 609] width 46 height 17
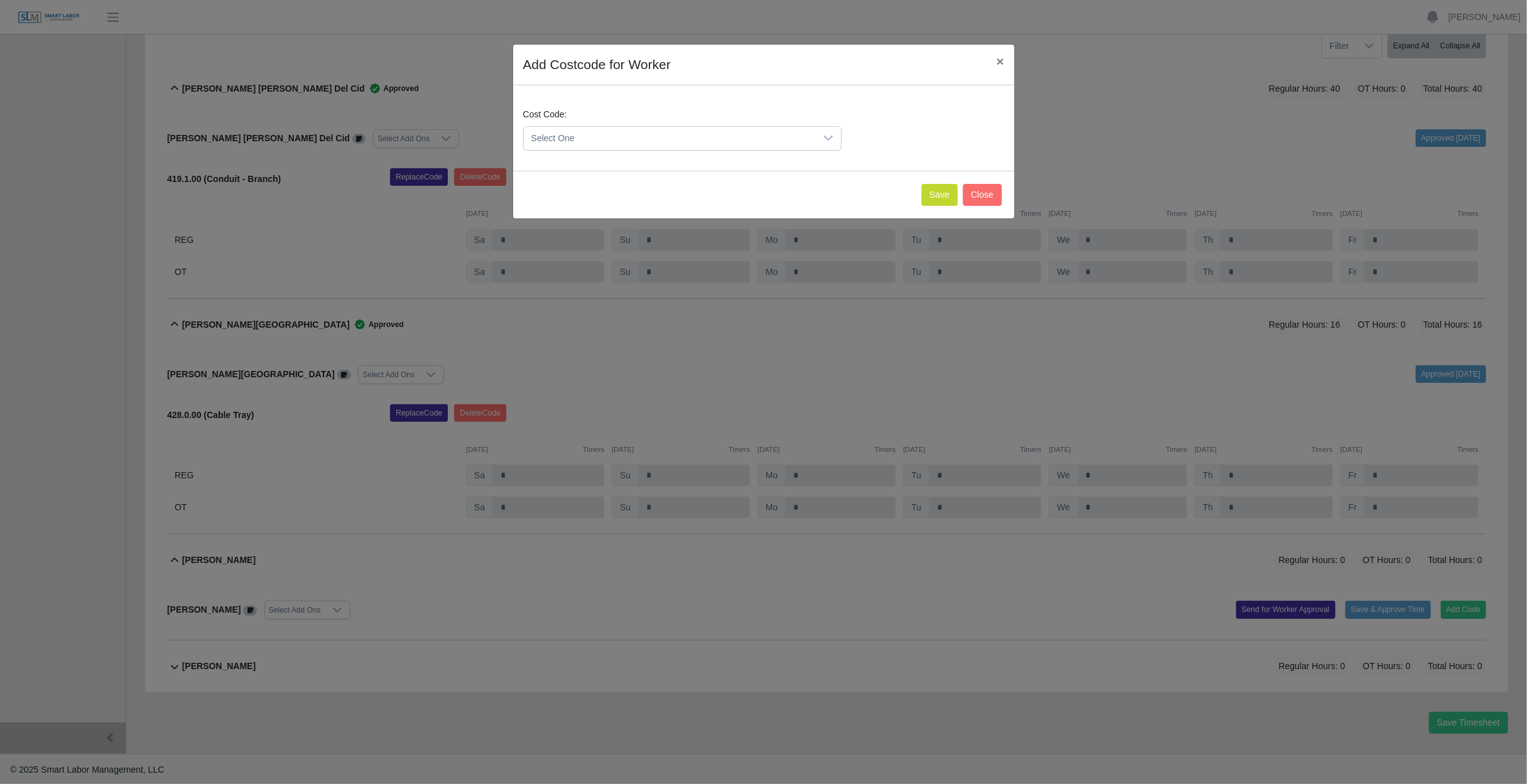
click at [625, 138] on span "Select One" at bounding box center [670, 138] width 292 height 24
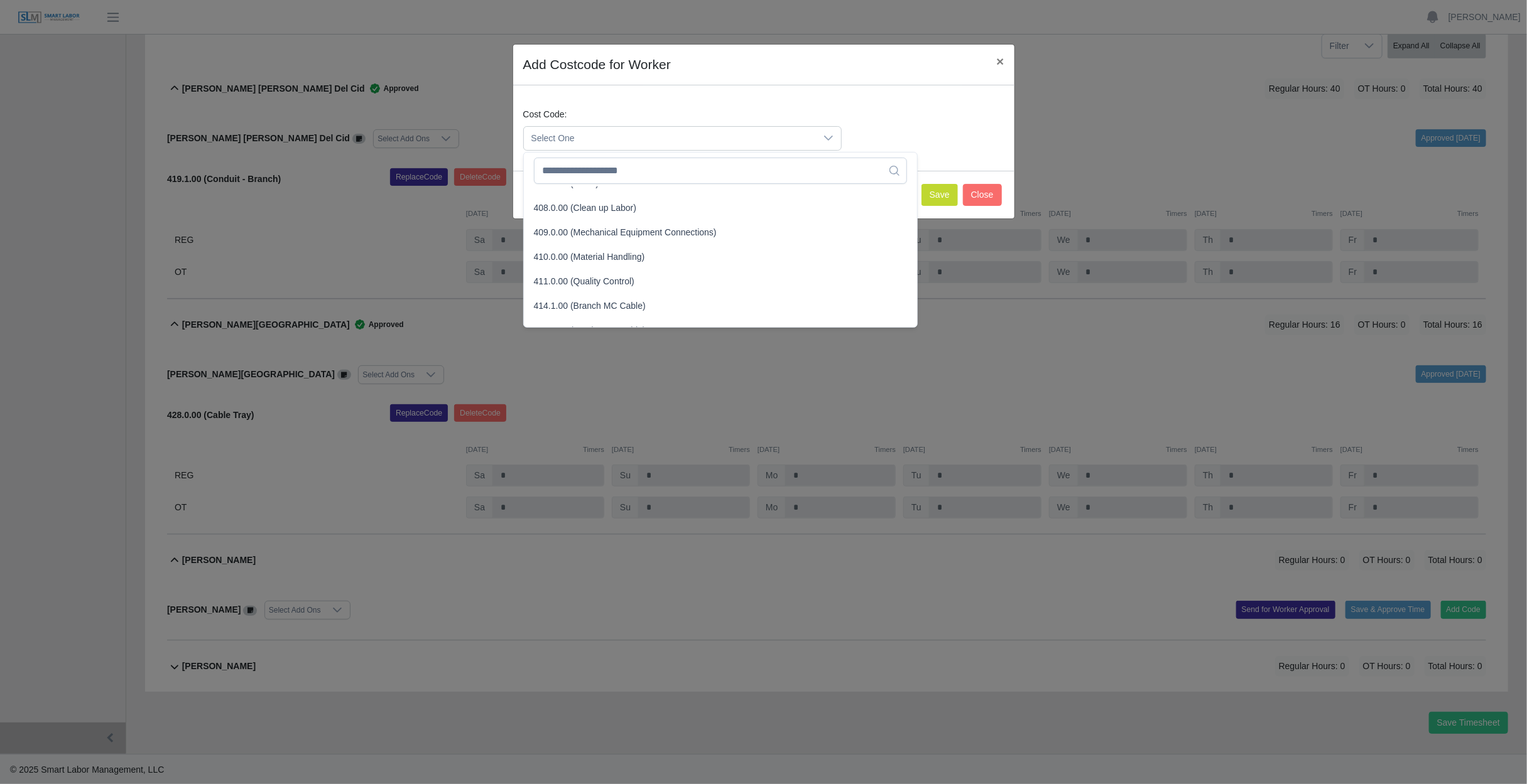
scroll to position [125, 0]
click at [596, 248] on li "407.0.00 (Labor)" at bounding box center [721, 246] width 388 height 24
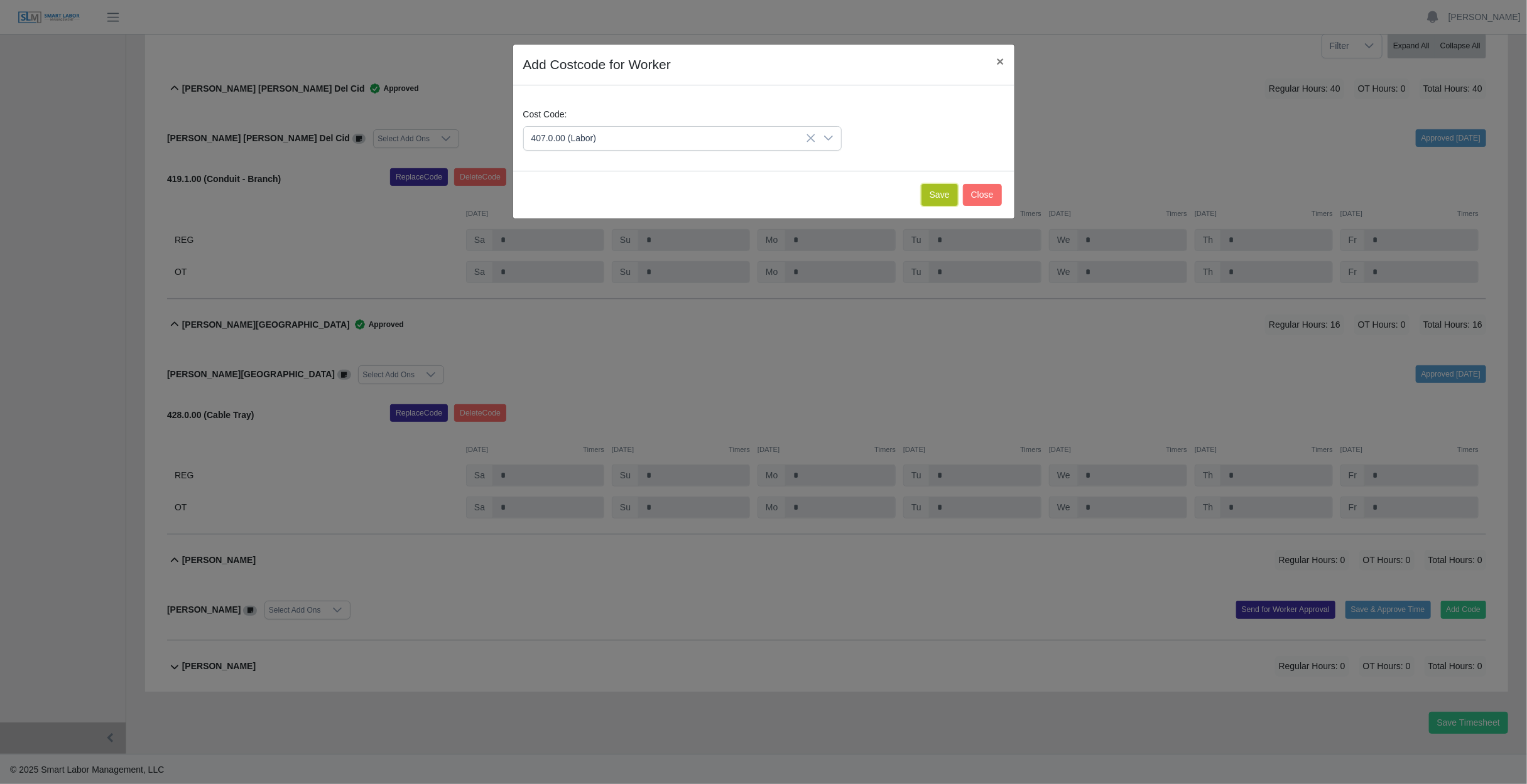
click at [949, 196] on button "Save" at bounding box center [940, 195] width 37 height 22
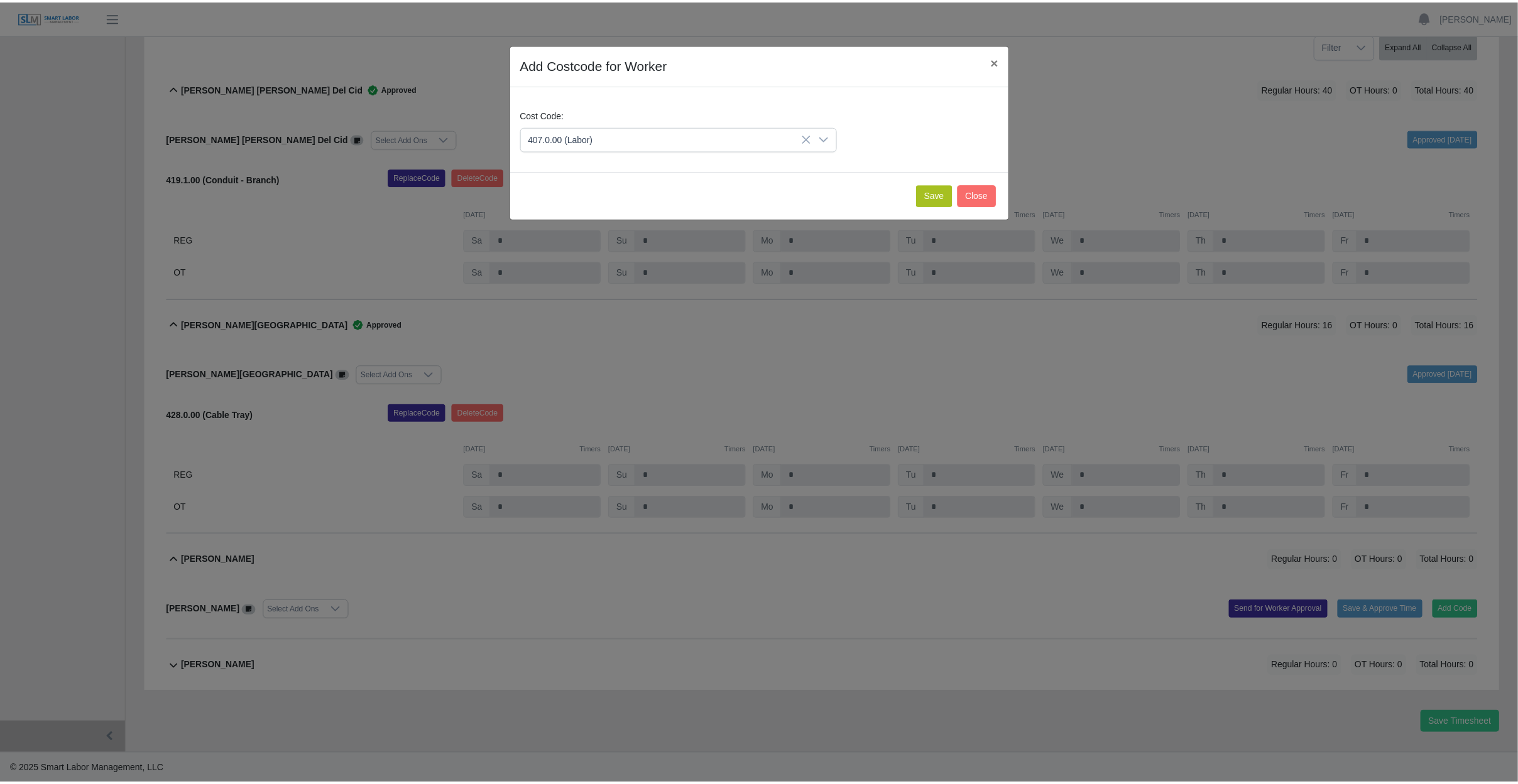
scroll to position [333, 0]
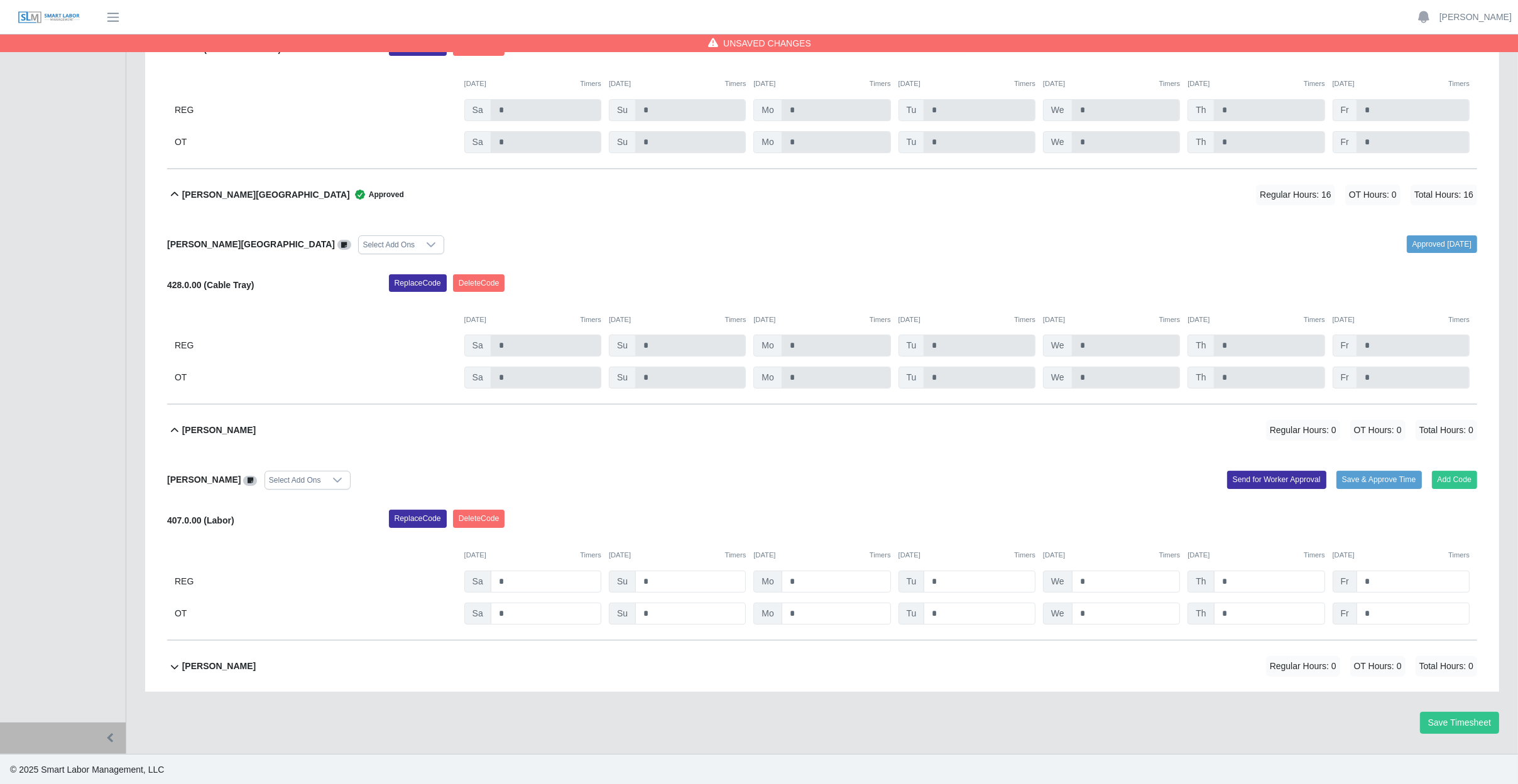
click at [342, 475] on icon at bounding box center [337, 480] width 10 height 10
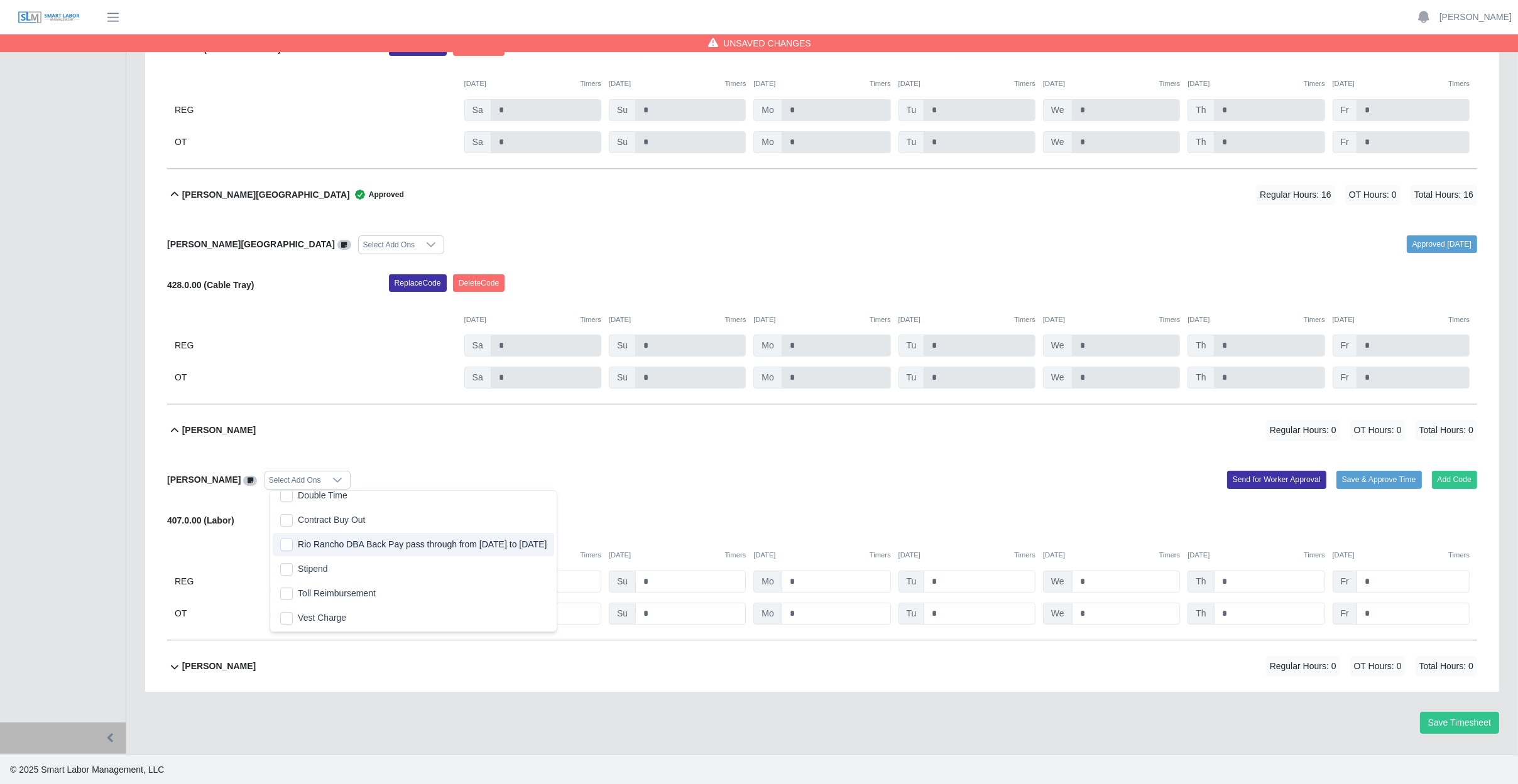
scroll to position [369, 0]
click at [721, 459] on div "Juan Jose Quevedo Select Add Ons Add Code Save & Approve Time Send for Worker A…" at bounding box center [822, 548] width 1310 height 185
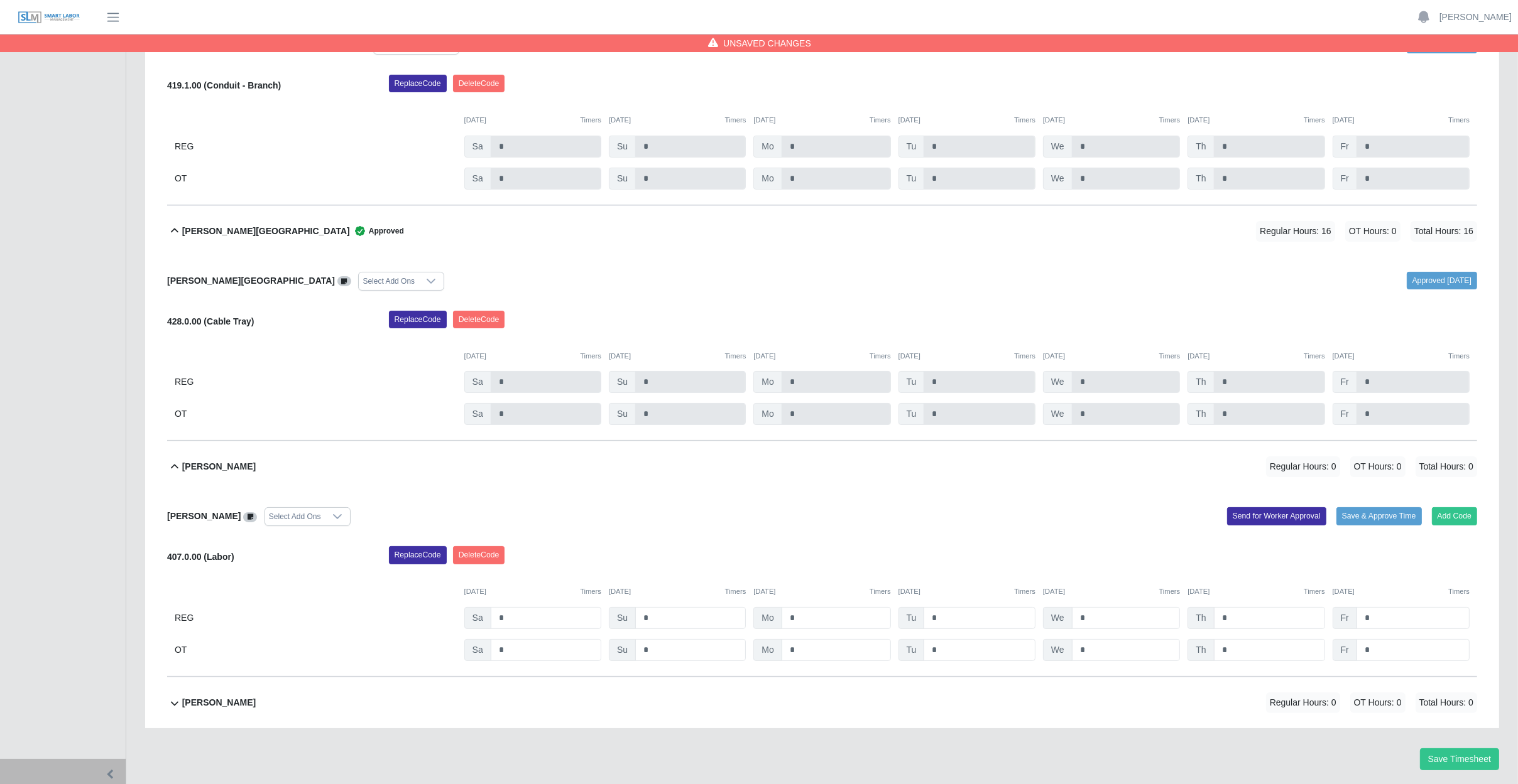
scroll to position [334, 0]
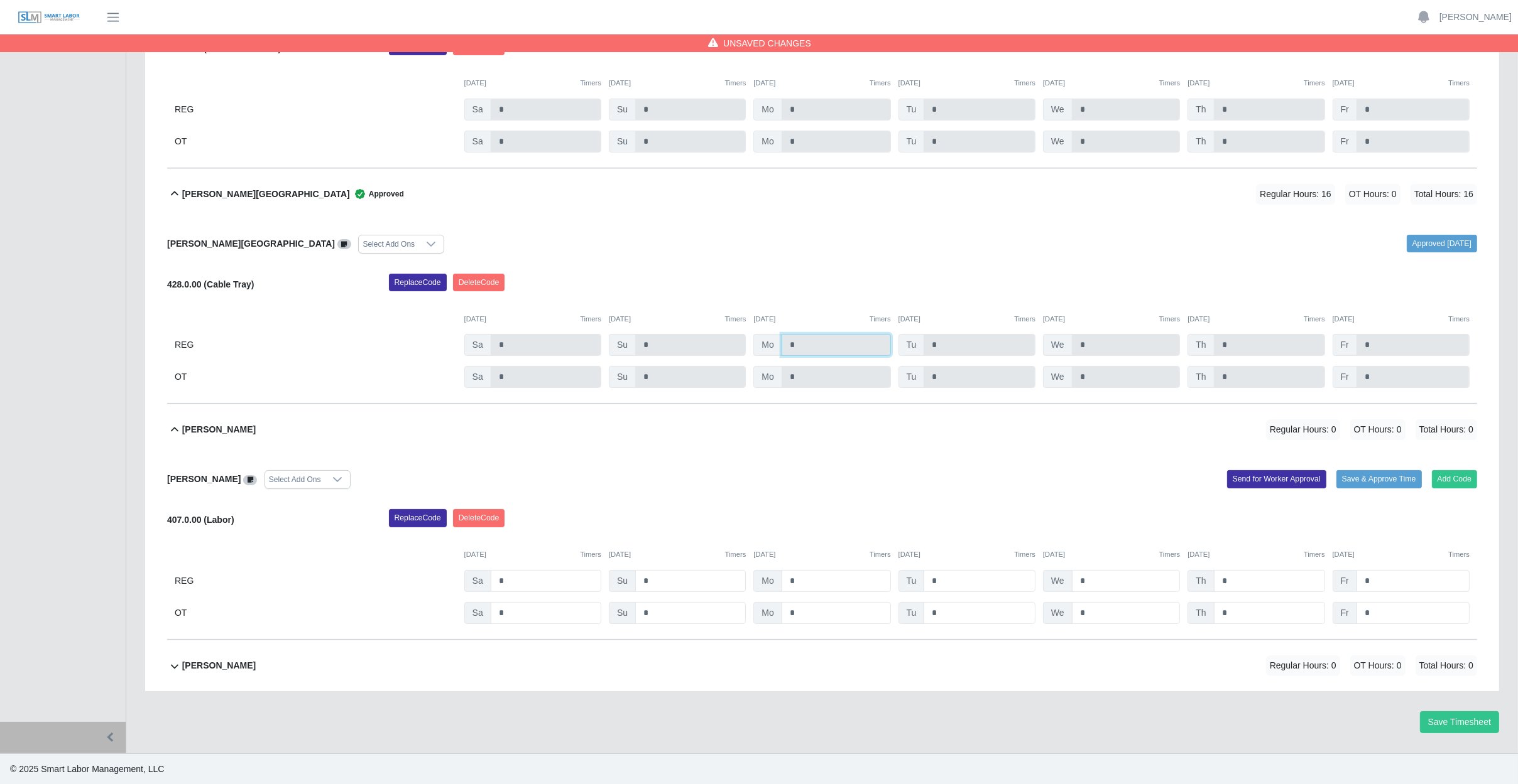
click at [834, 344] on input "*" at bounding box center [836, 344] width 110 height 22
click at [801, 344] on input "*" at bounding box center [836, 344] width 110 height 22
click at [812, 345] on input "*" at bounding box center [836, 344] width 110 height 22
click at [814, 343] on input "*" at bounding box center [836, 344] width 110 height 22
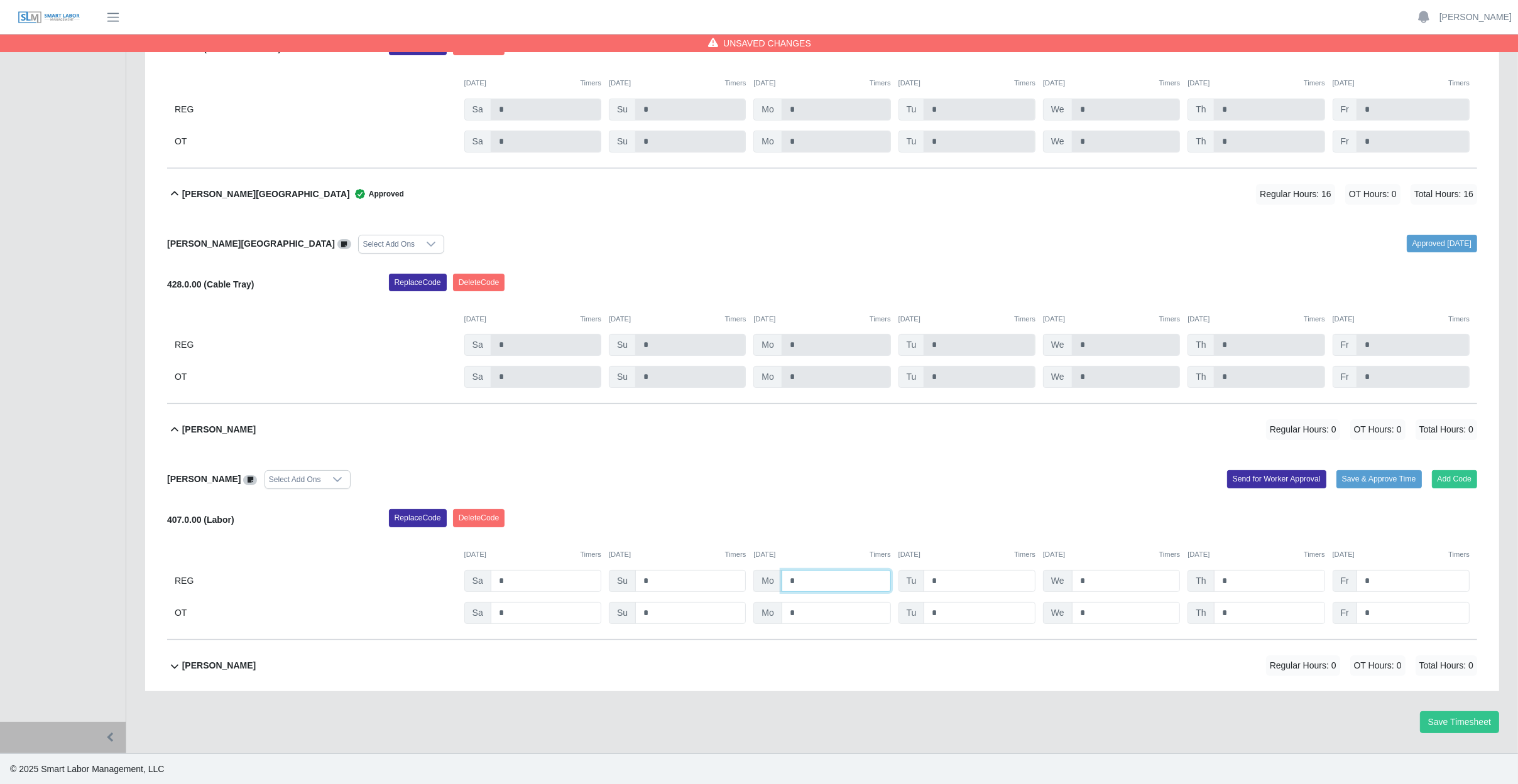
click at [810, 576] on input "*" at bounding box center [836, 581] width 110 height 22
click at [816, 582] on input "*" at bounding box center [836, 581] width 110 height 22
drag, startPoint x: 816, startPoint y: 582, endPoint x: 753, endPoint y: 585, distance: 63.1
click at [753, 585] on div "Mo *" at bounding box center [822, 581] width 137 height 22
type input "*"
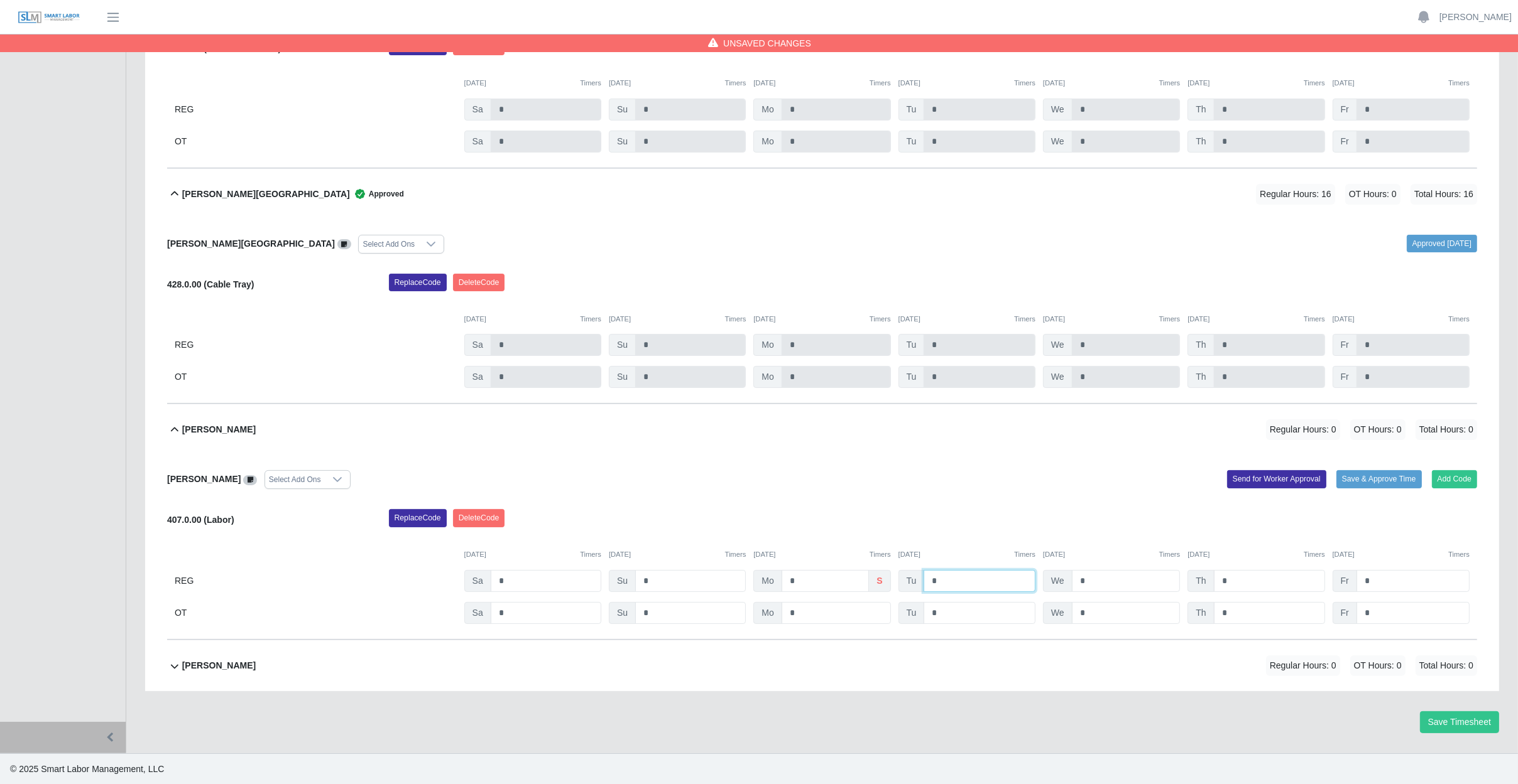
click at [1001, 578] on input "*" at bounding box center [979, 581] width 112 height 22
drag, startPoint x: 1084, startPoint y: 577, endPoint x: 1100, endPoint y: 577, distance: 16.0
click at [1085, 577] on input "*" at bounding box center [1125, 581] width 109 height 22
click at [999, 585] on input "*" at bounding box center [979, 581] width 112 height 22
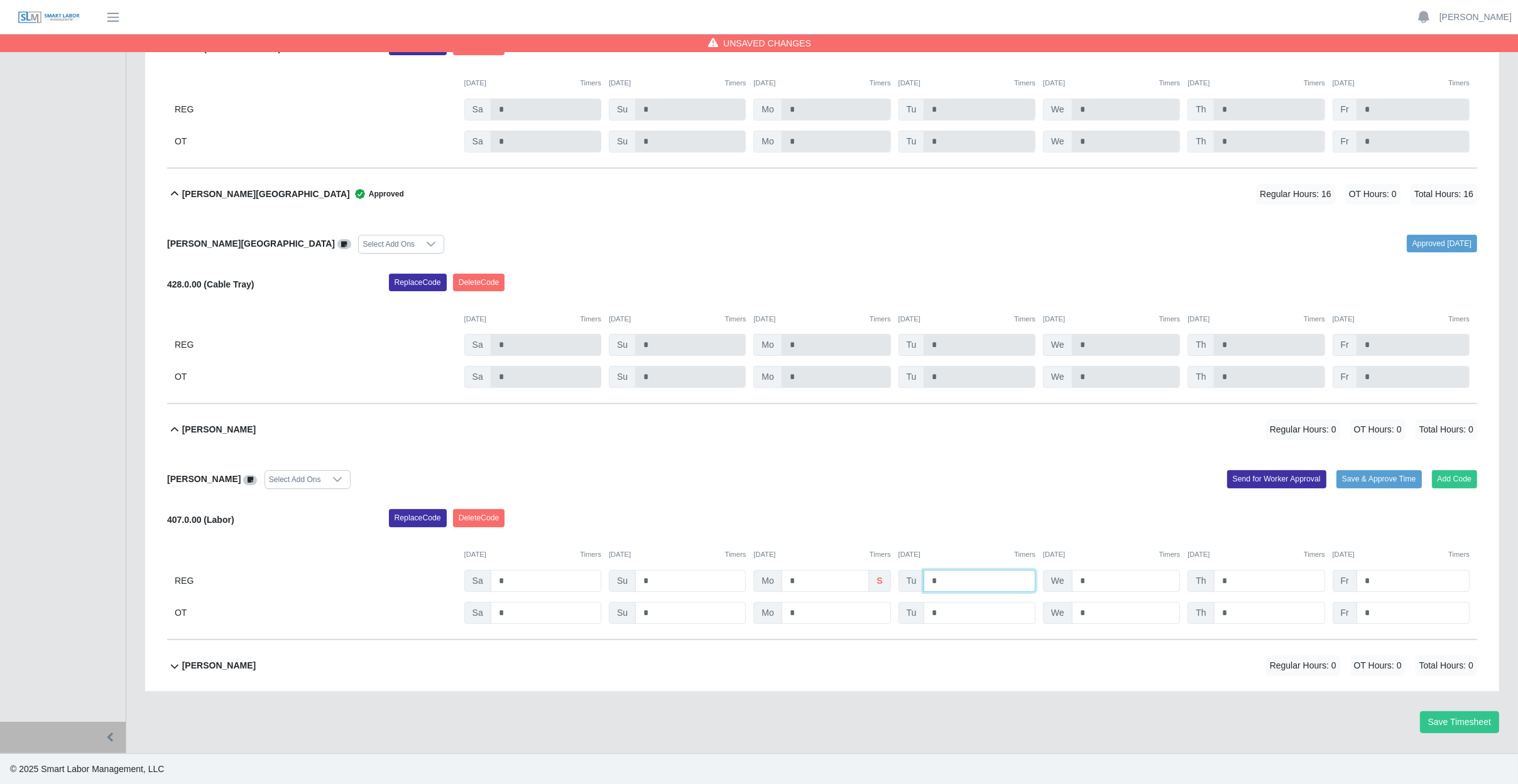
type input "*"
click at [1107, 578] on input "*" at bounding box center [1125, 581] width 109 height 22
type input "*"
click at [1275, 579] on input "*" at bounding box center [1269, 581] width 111 height 22
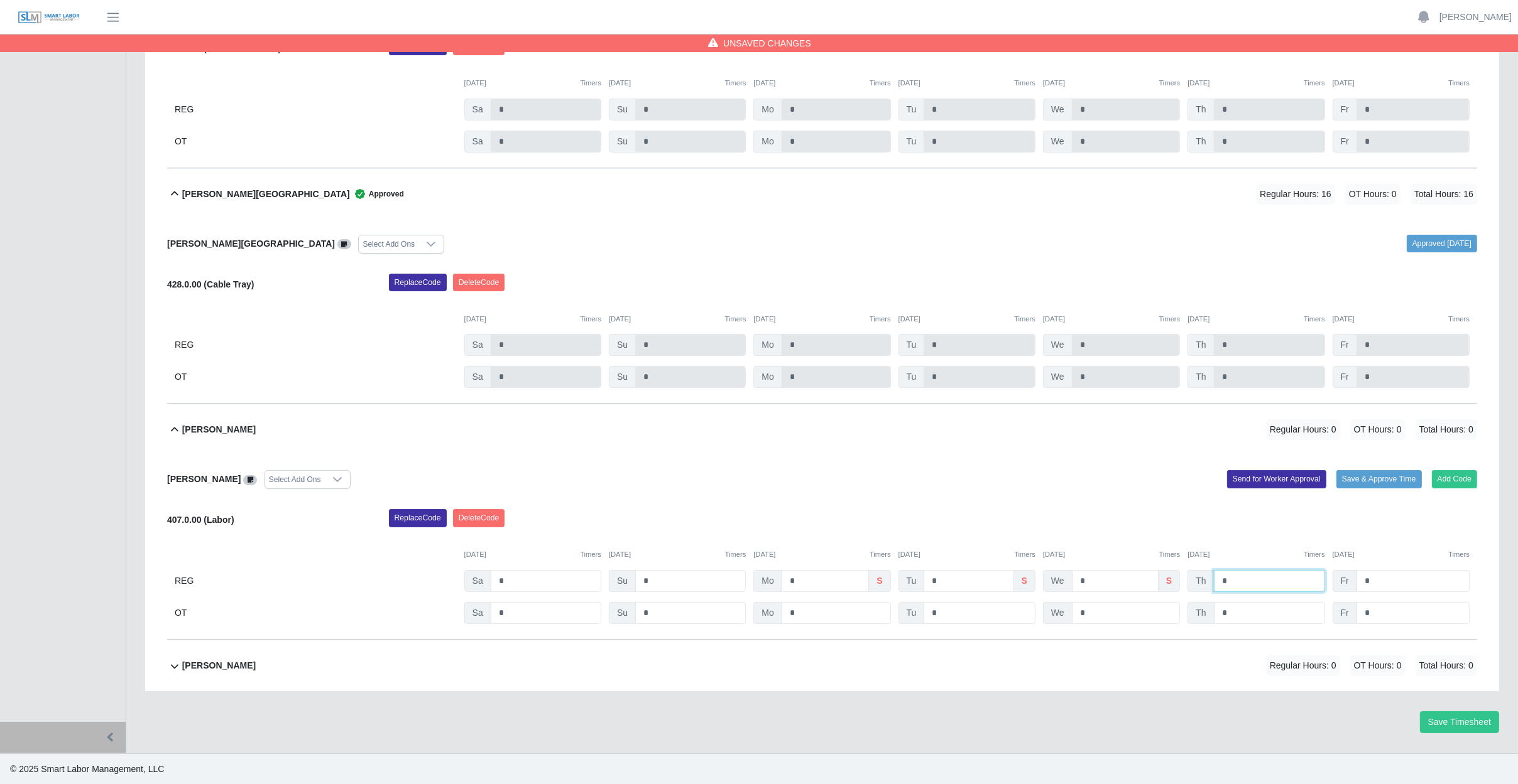
click at [1277, 579] on input "*" at bounding box center [1269, 581] width 111 height 22
type input "*"
click at [1416, 585] on input "*" at bounding box center [1412, 581] width 113 height 22
type input "*"
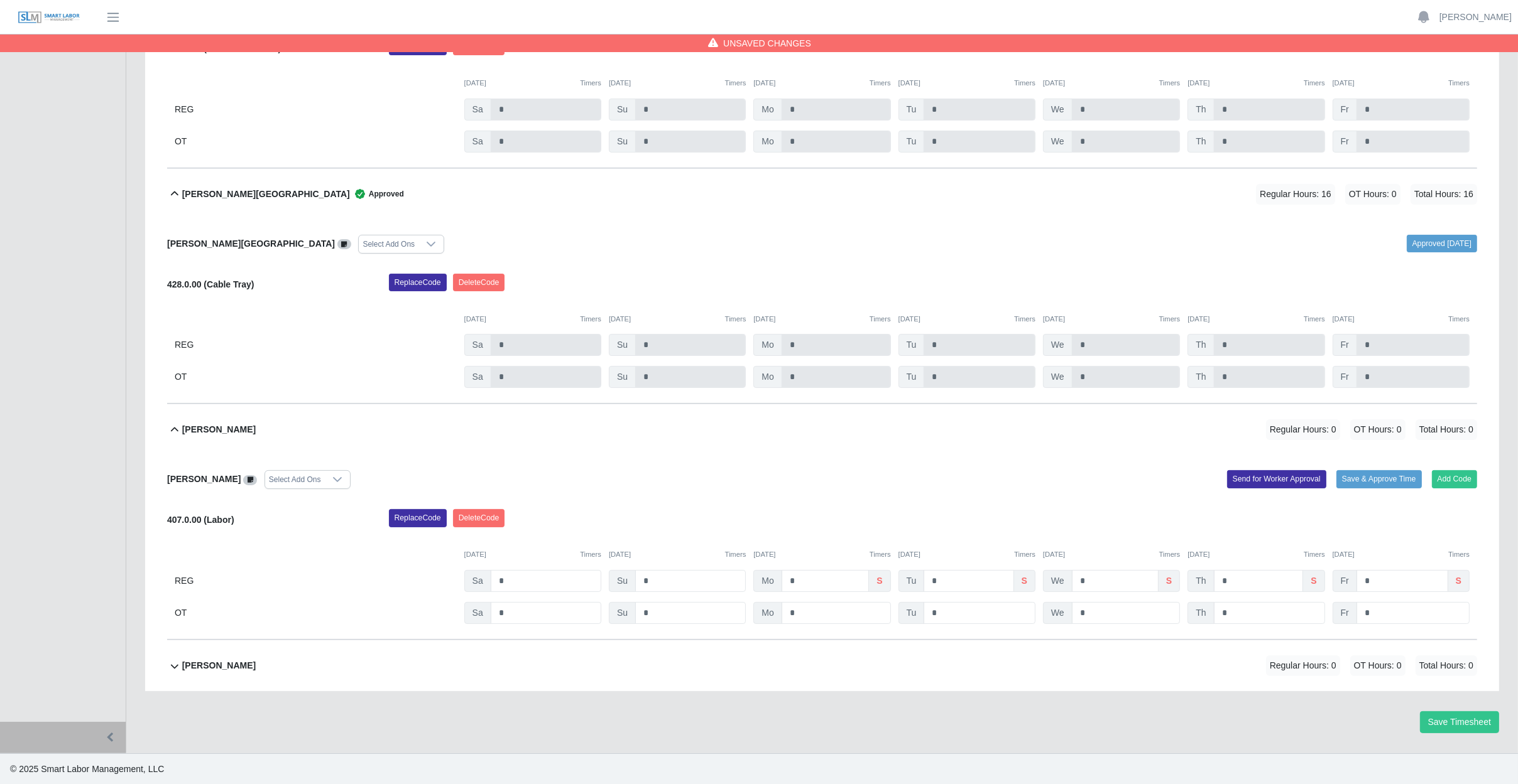
click at [1392, 538] on div "10/04/2025 Timers 10/05/2025 Timers 10/06/2025 Timers 10/07/2025 Timers 10/08/2…" at bounding box center [822, 548] width 1310 height 26
click at [693, 679] on div "Nelson Lopez Flores Regular Hours: 0 OT Hours: 0 Total Hours: 0" at bounding box center [829, 665] width 1294 height 51
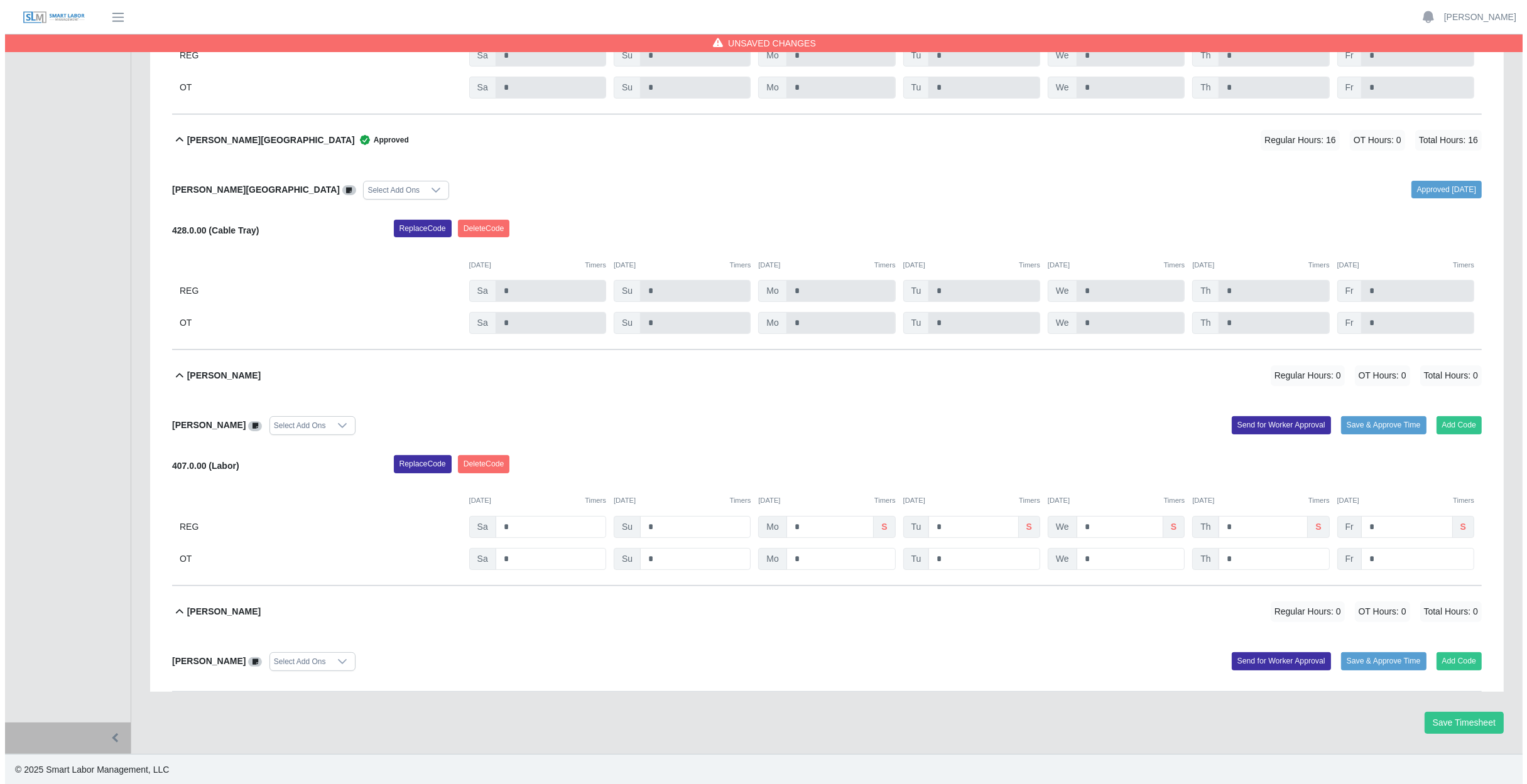
scroll to position [389, 0]
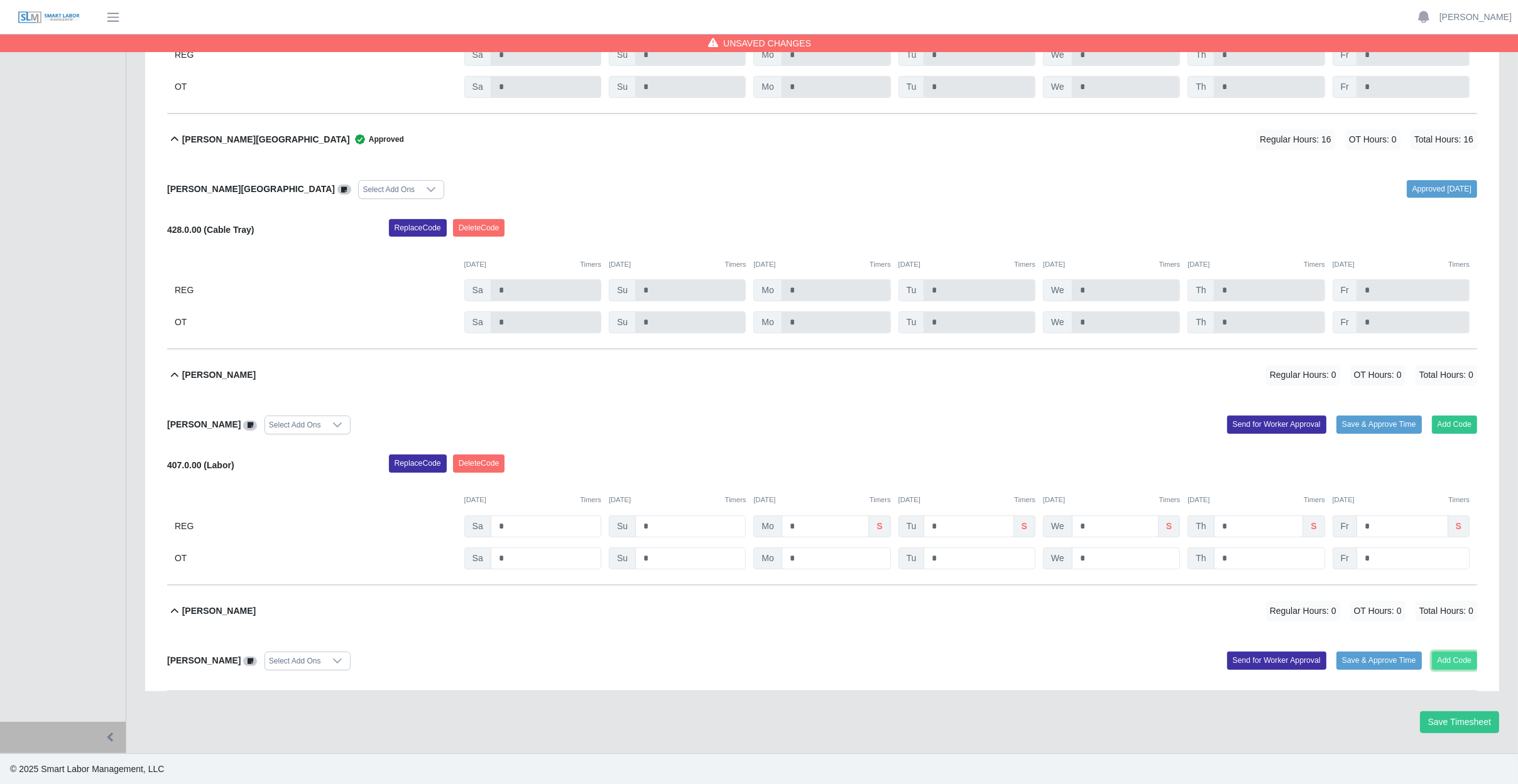
click at [1442, 659] on button "Add Code" at bounding box center [1454, 660] width 46 height 17
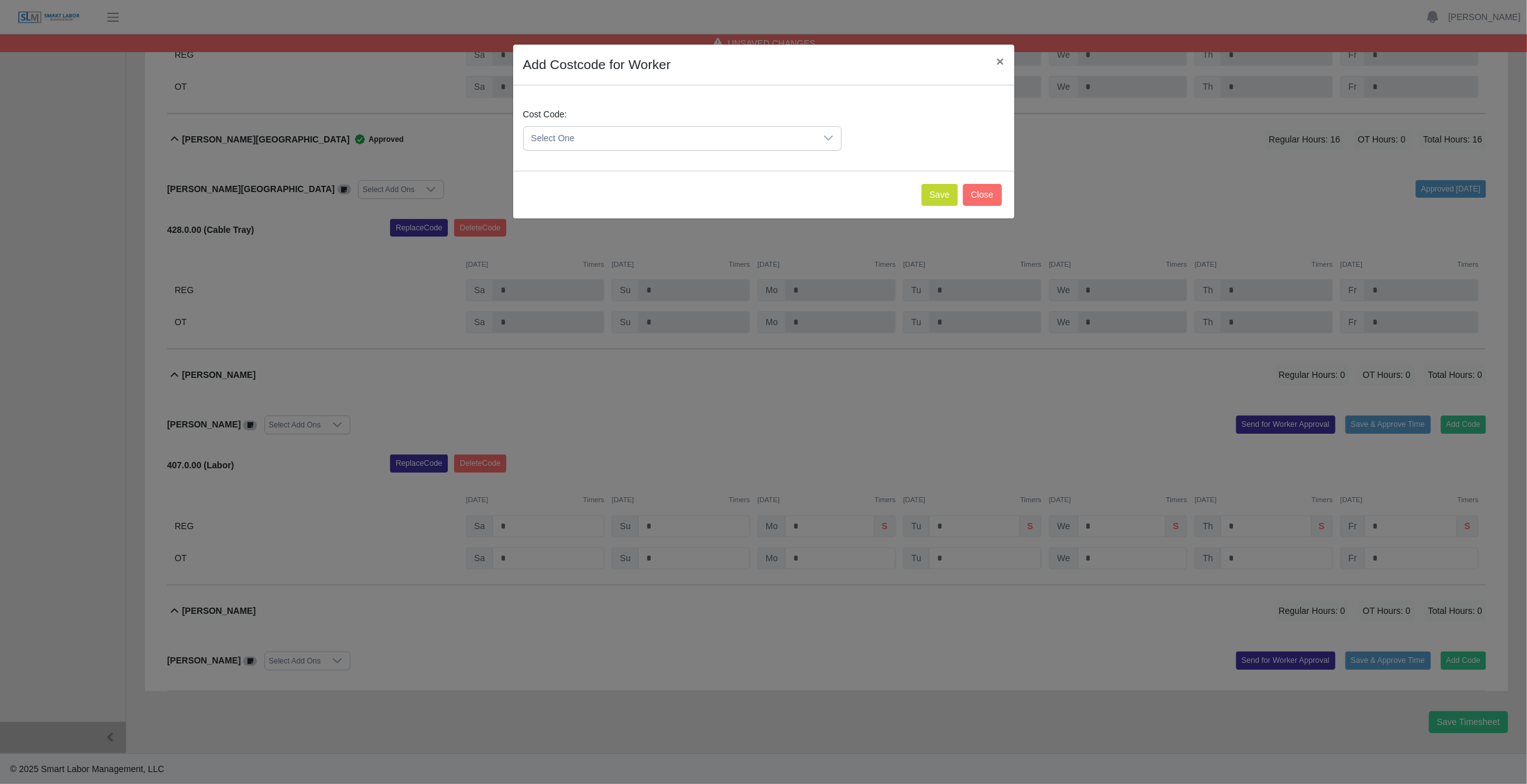
click at [1086, 447] on div "Add Costcode for Worker × Cost Code: Select One Save Close" at bounding box center [763, 392] width 1527 height 784
click at [640, 135] on span "Select One" at bounding box center [670, 138] width 292 height 24
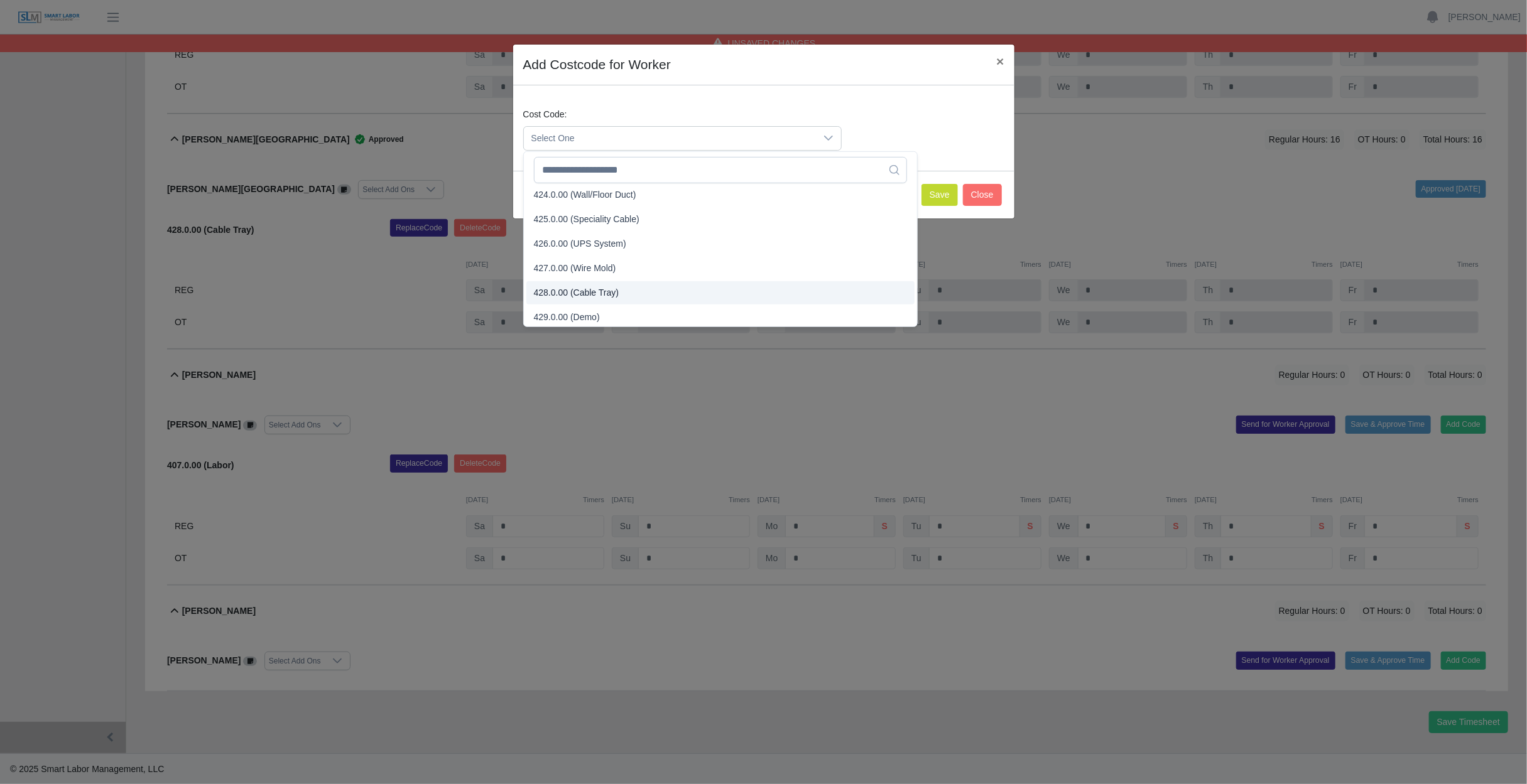
scroll to position [1130, 0]
click at [574, 275] on span "428.0.00 (Cable Tray)" at bounding box center [576, 269] width 84 height 13
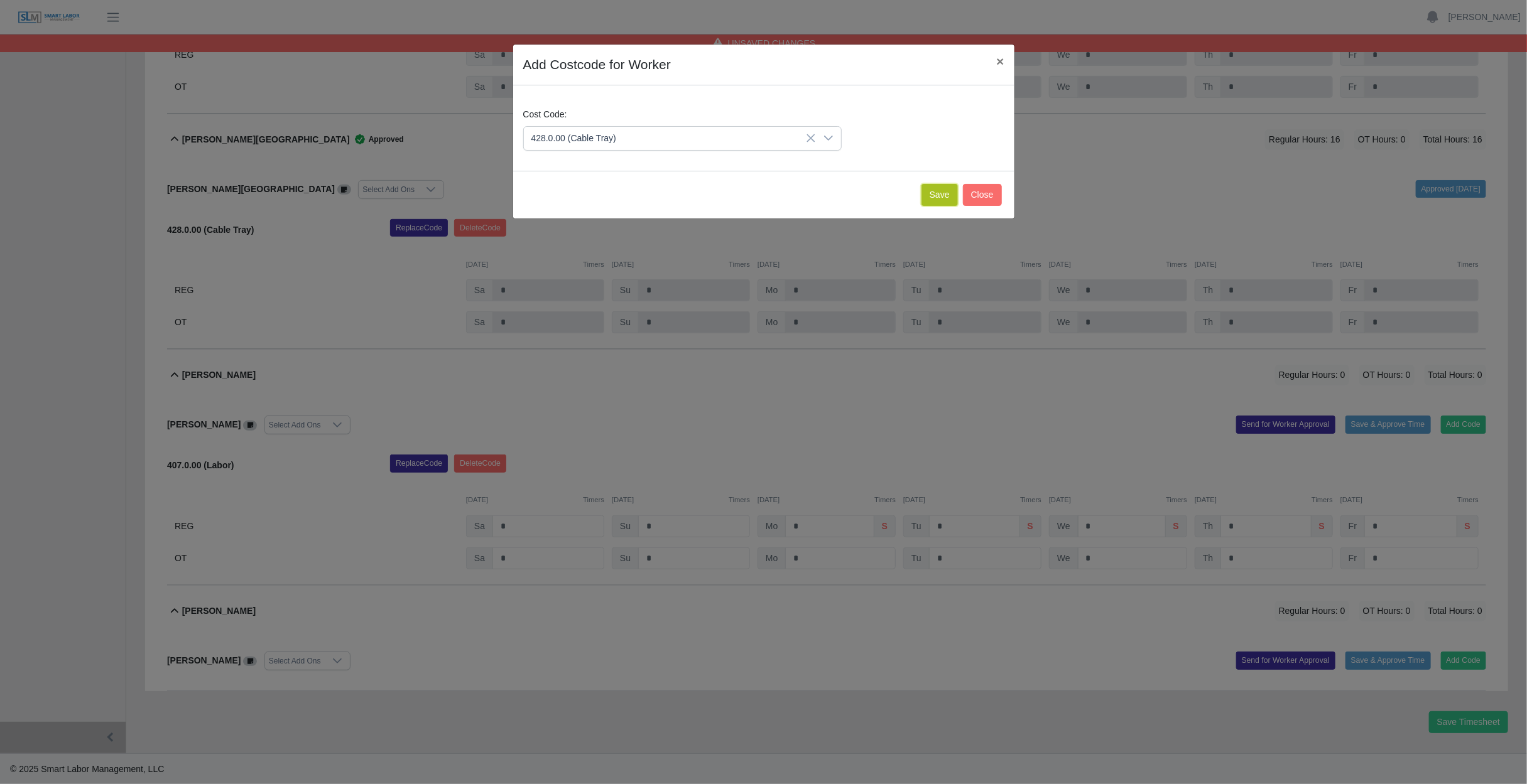
click at [934, 191] on button "Save" at bounding box center [940, 195] width 37 height 22
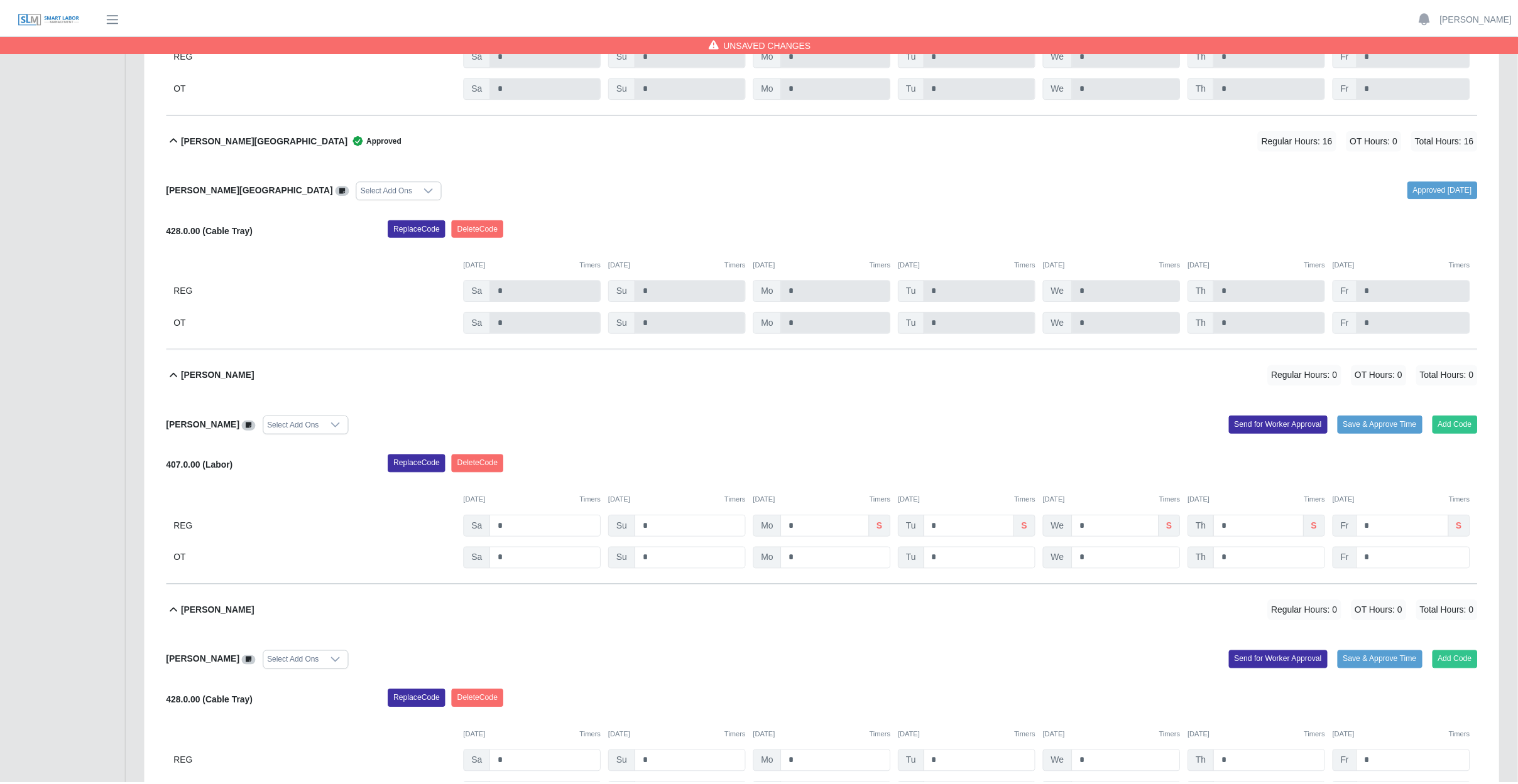
scroll to position [518, 0]
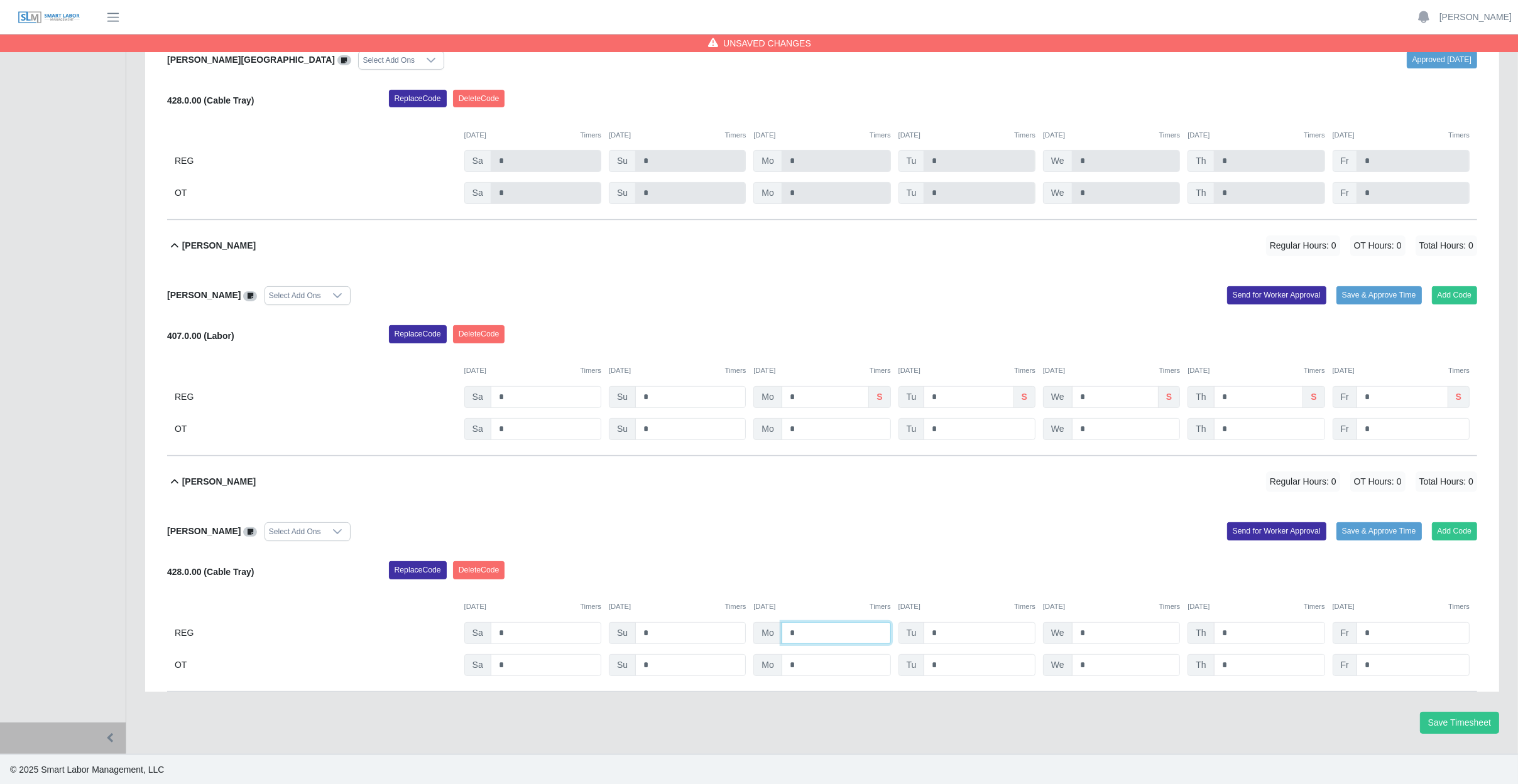
click at [818, 630] on input "*" at bounding box center [836, 633] width 110 height 22
type input "*"
click at [964, 634] on input "*" at bounding box center [979, 633] width 112 height 22
type input "*"
click at [1104, 628] on input "*" at bounding box center [1125, 633] width 109 height 22
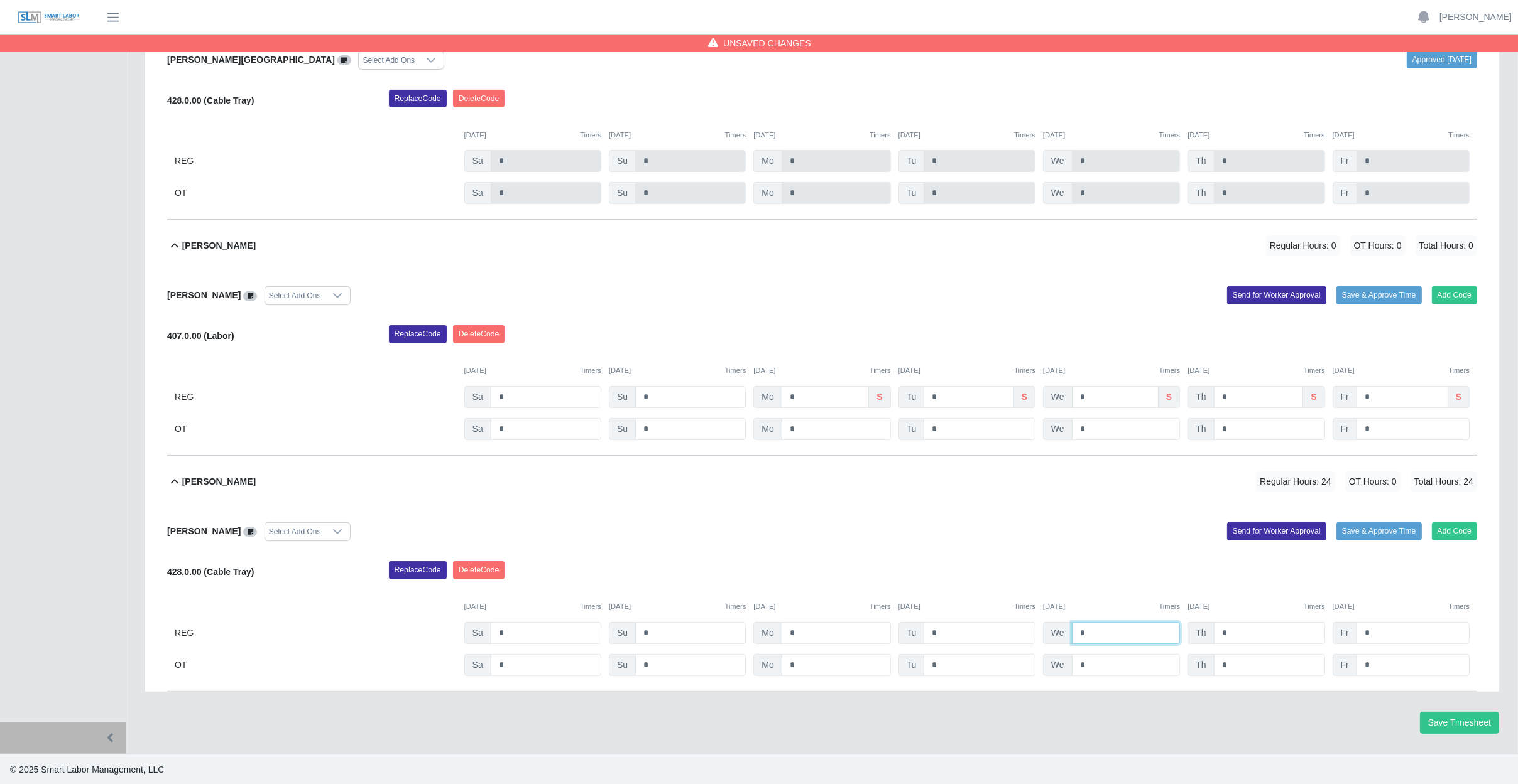
type input "*"
click at [1245, 630] on input "*" at bounding box center [1269, 633] width 111 height 22
type input "*"
click at [1410, 624] on input "*" at bounding box center [1412, 633] width 113 height 22
type input "*"
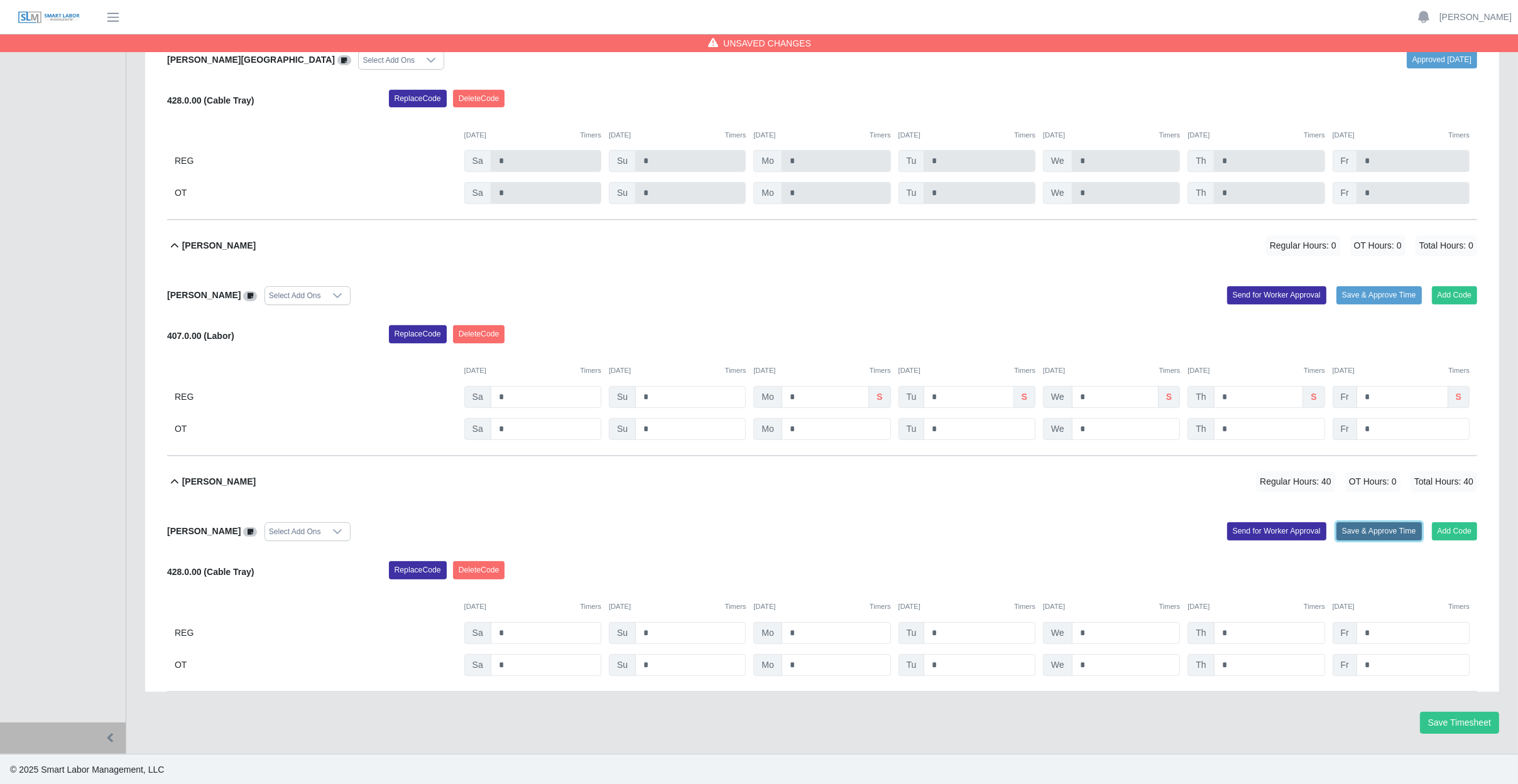
click at [1385, 531] on button "Save & Approve Time" at bounding box center [1379, 531] width 85 height 17
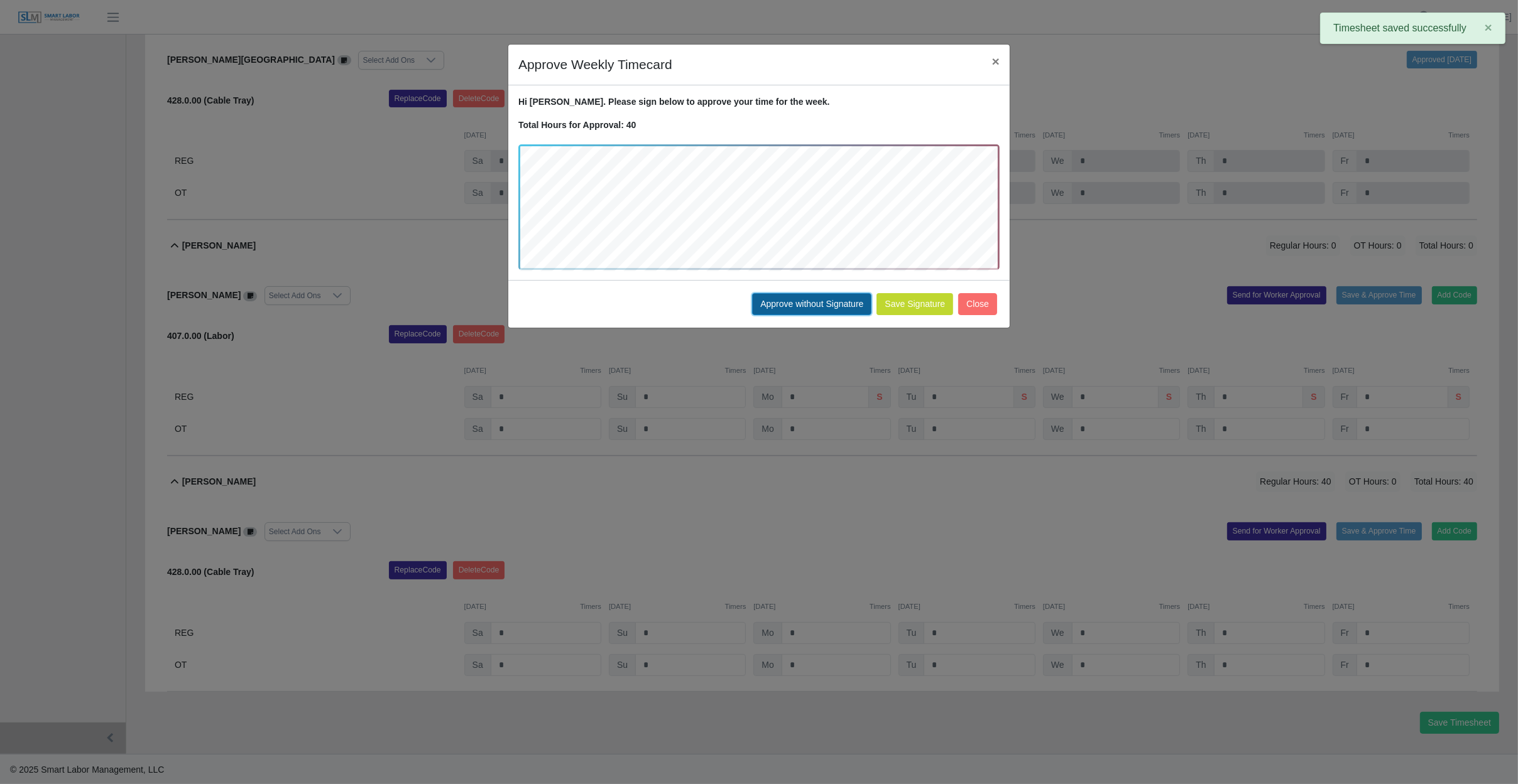
click at [815, 302] on button "Approve without Signature" at bounding box center [811, 304] width 119 height 22
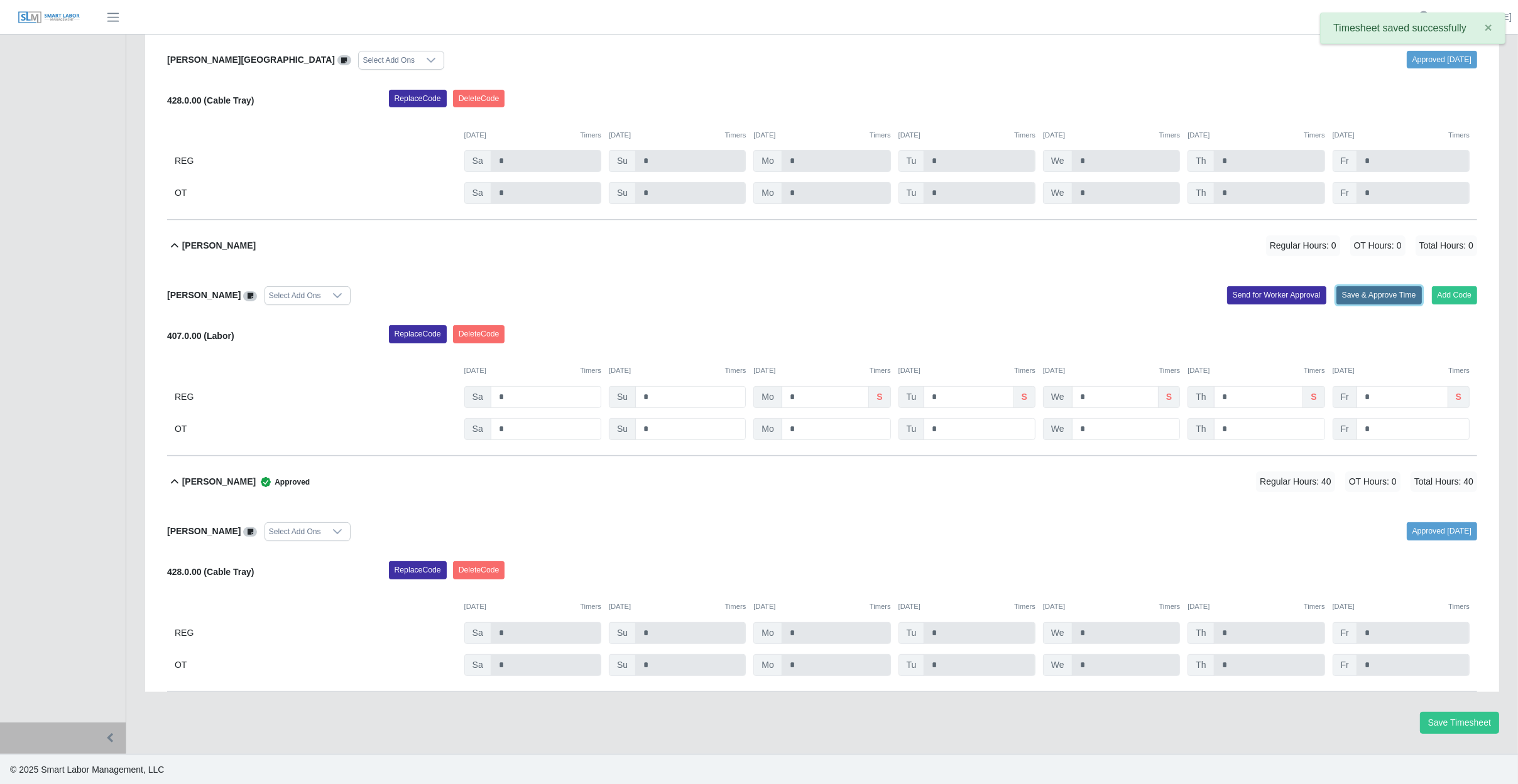
click at [1393, 294] on button "Save & Approve Time" at bounding box center [1379, 294] width 85 height 17
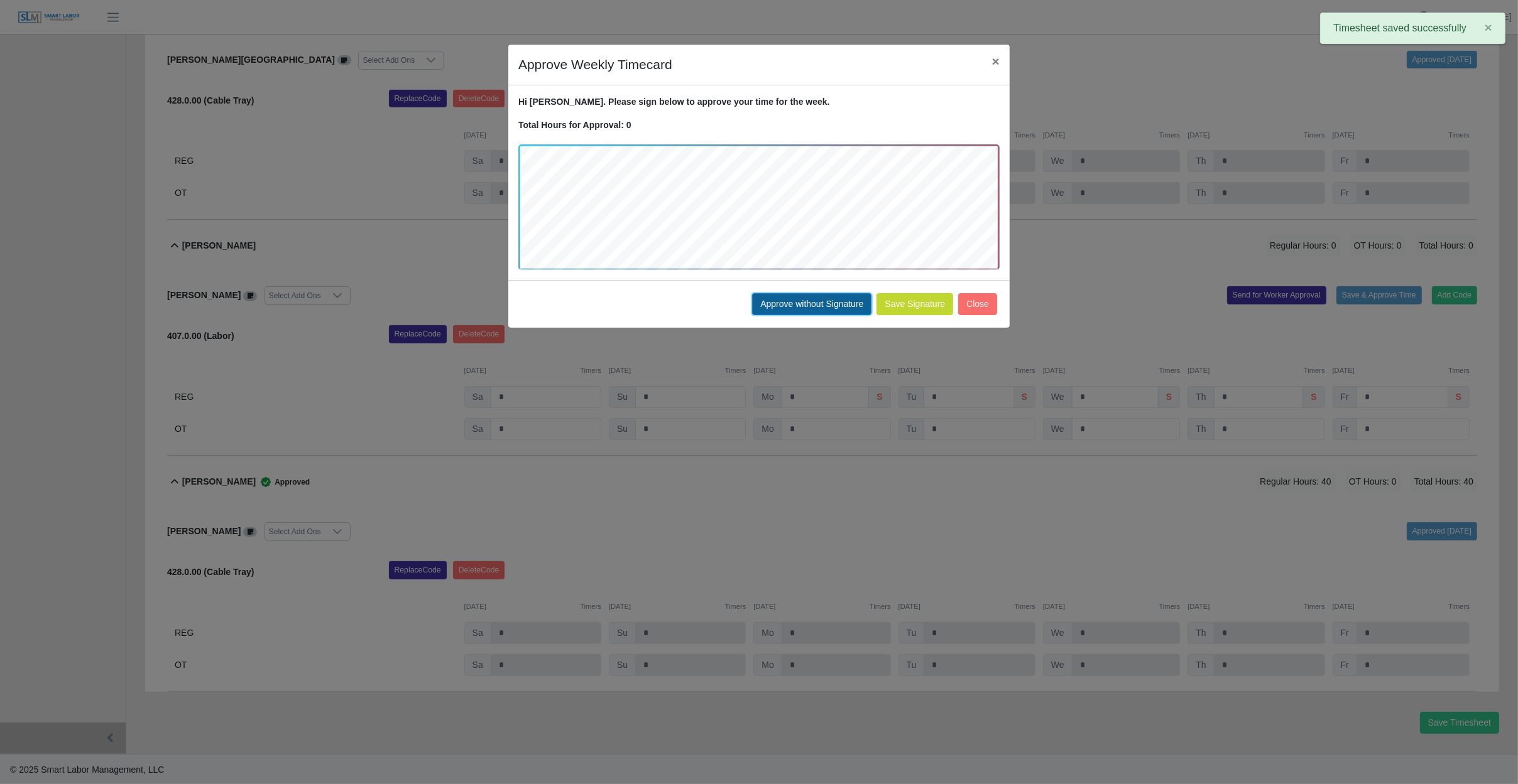
click at [788, 301] on button "Approve without Signature" at bounding box center [811, 304] width 119 height 22
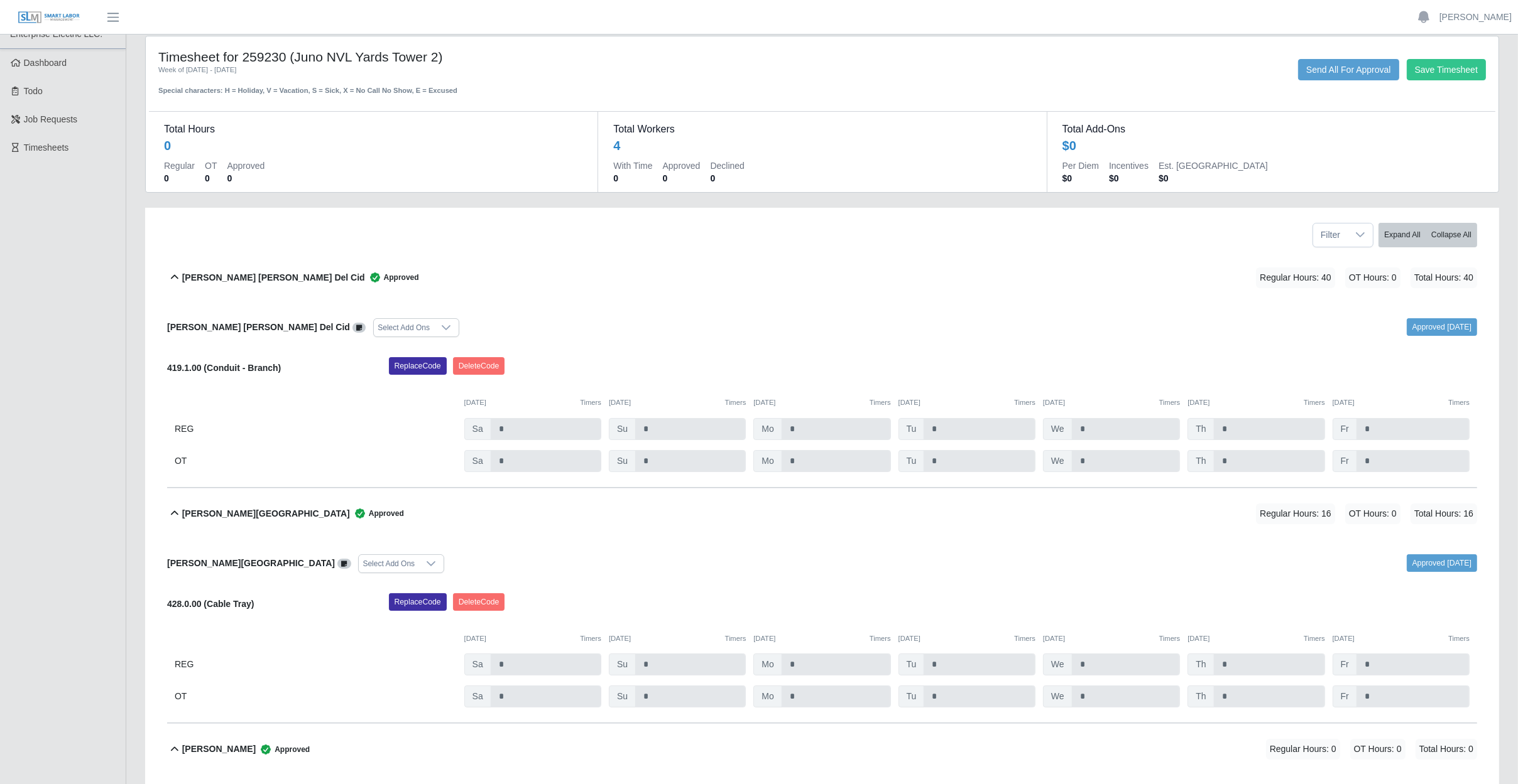
scroll to position [0, 0]
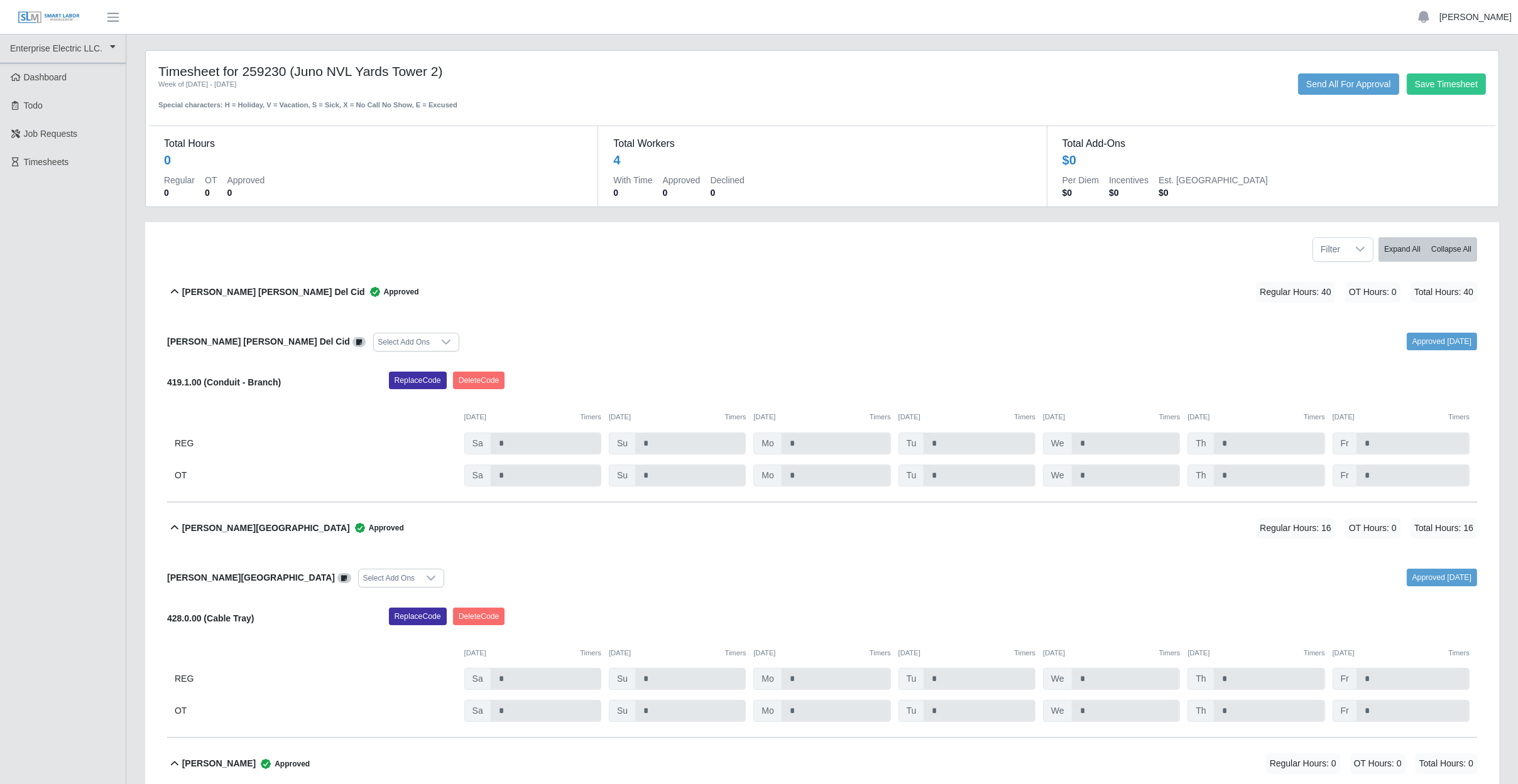
click at [1505, 19] on link "[PERSON_NAME]" at bounding box center [1475, 17] width 72 height 13
click at [1478, 88] on link "Logout" at bounding box center [1460, 87] width 113 height 27
